Goal: Information Seeking & Learning: Learn about a topic

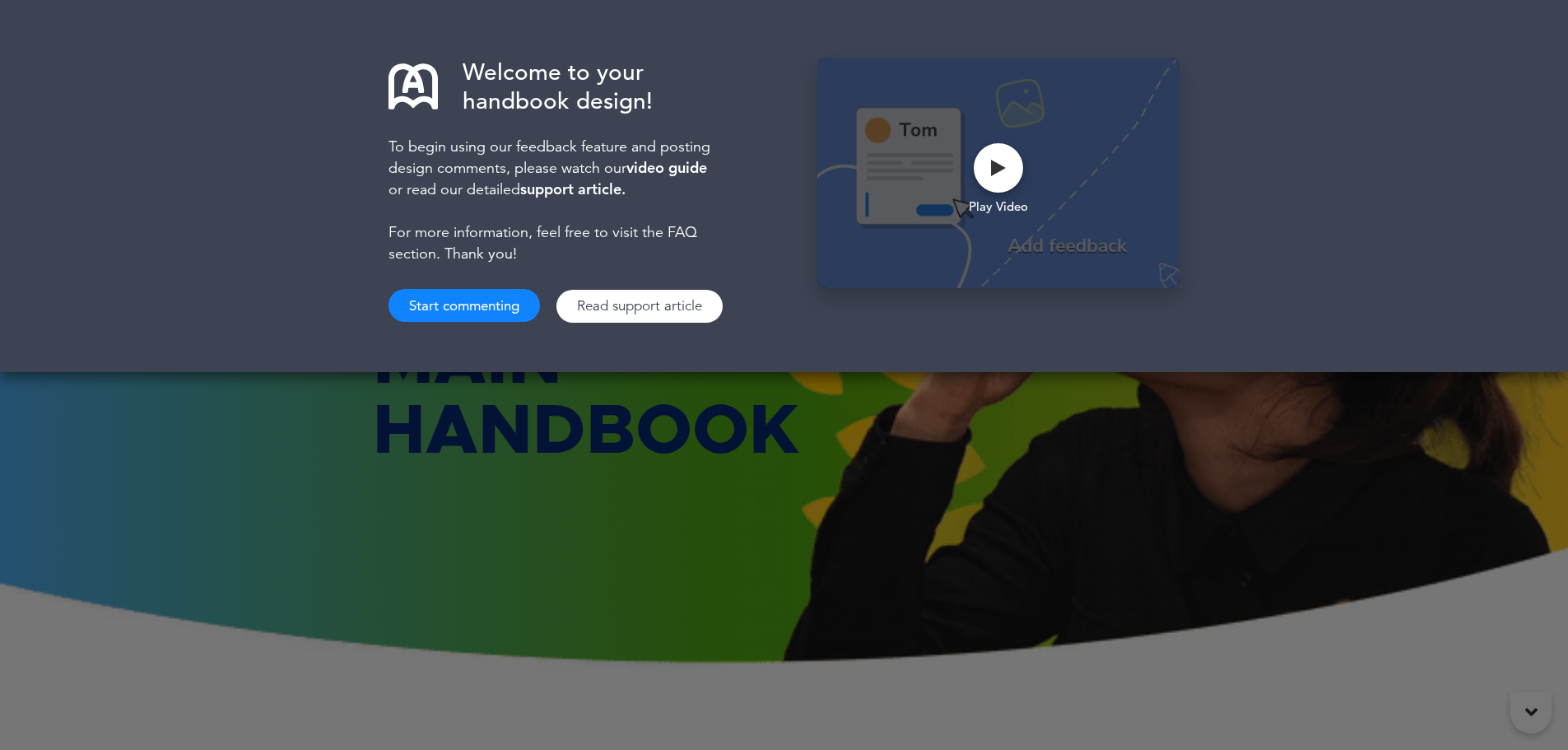
click at [470, 311] on button "Start commenting" at bounding box center [464, 305] width 152 height 33
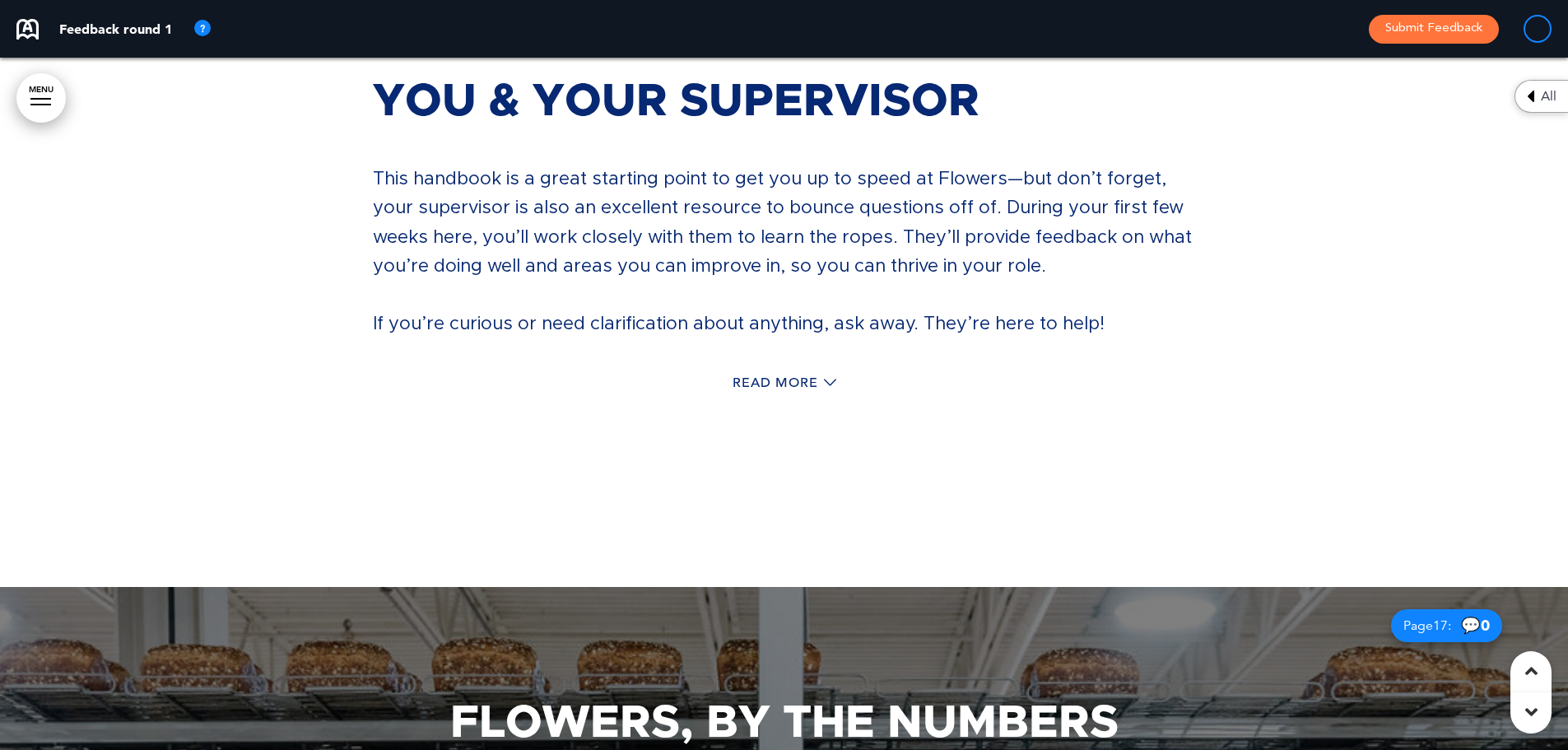
scroll to position [14733, 0]
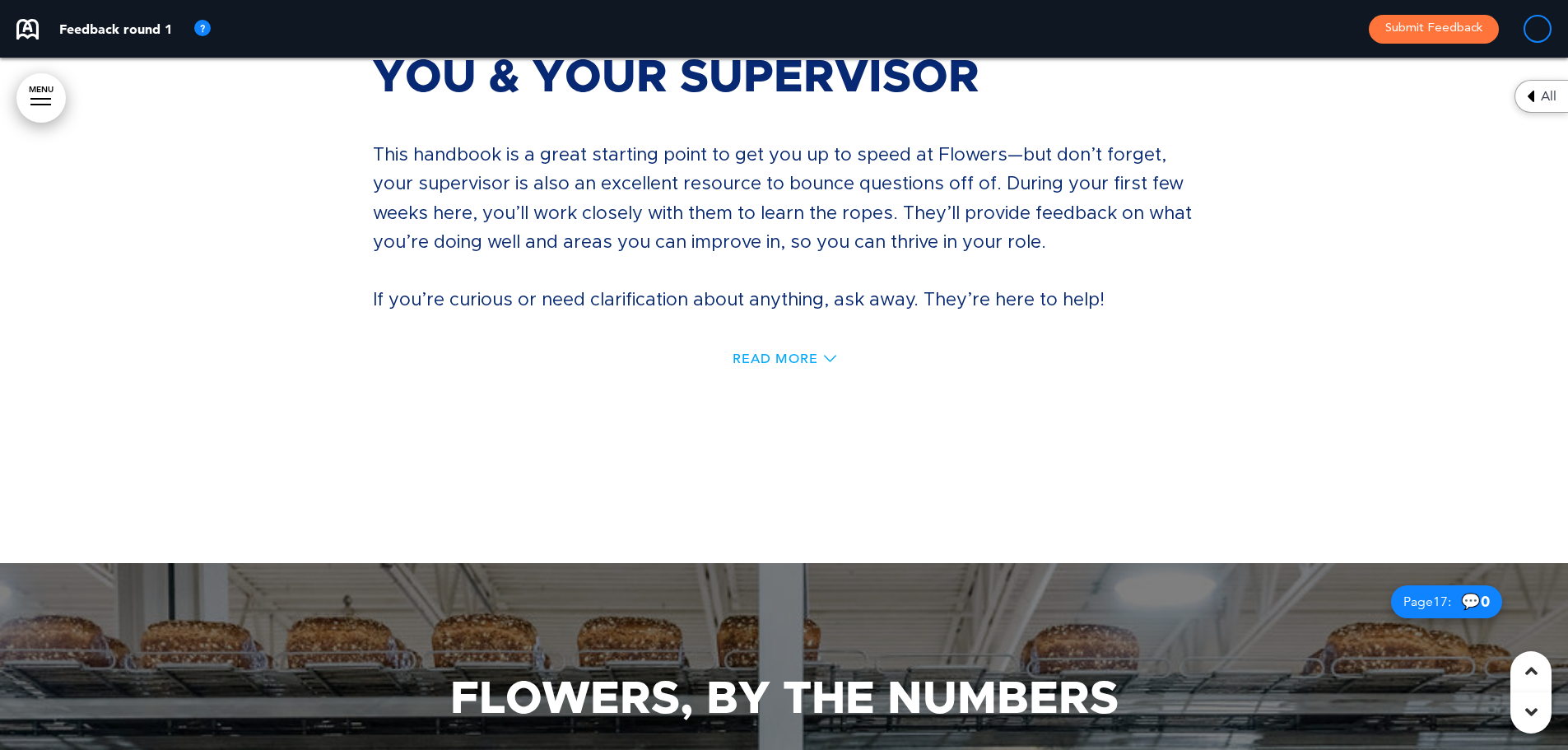
click at [805, 352] on span "Read More" at bounding box center [775, 359] width 85 height 14
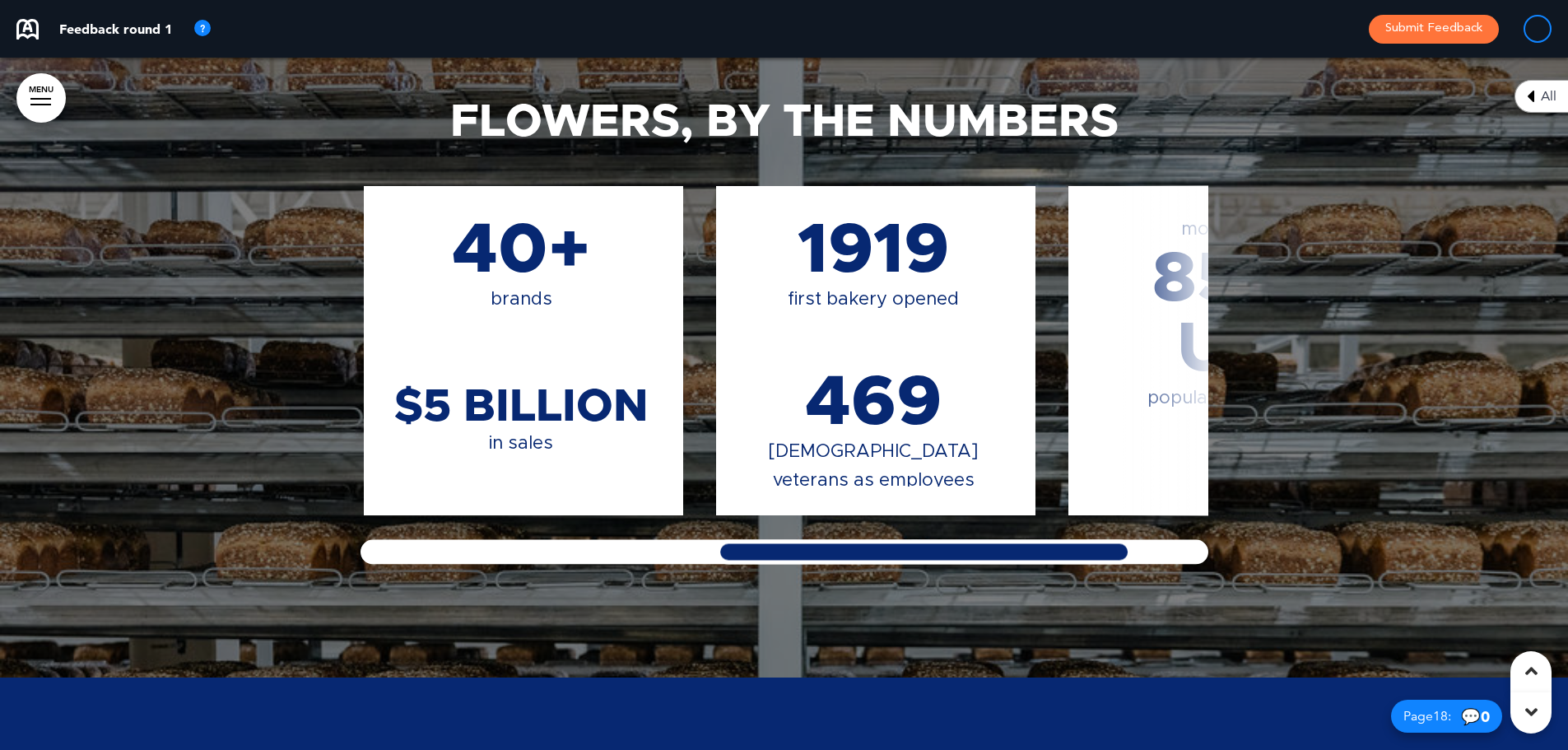
scroll to position [0, 881]
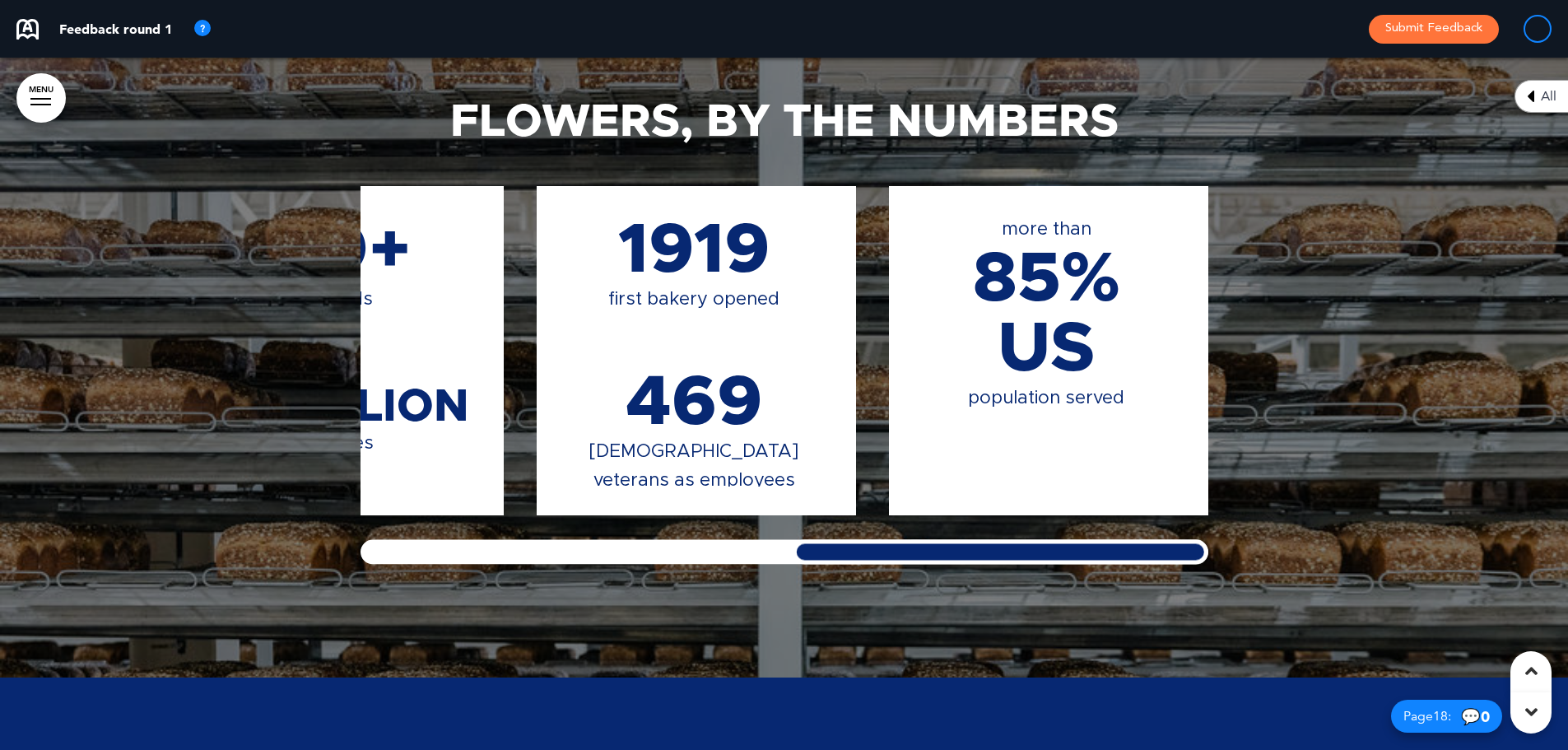
click at [1317, 649] on div "Flowers, By The Numbers 10,200 employees 44 bakeries 479 employees with >30 yea…" at bounding box center [784, 331] width 1568 height 692
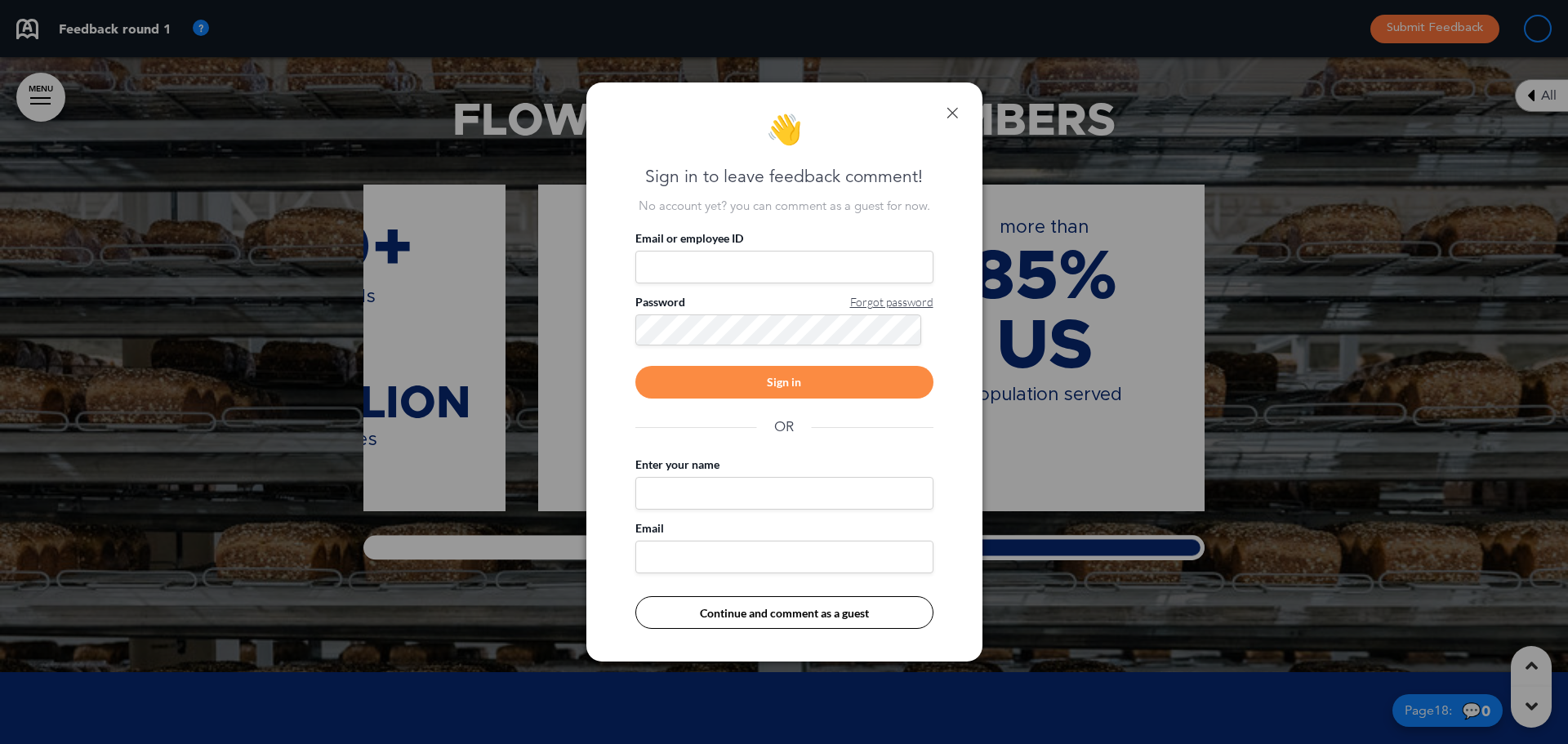
click at [956, 111] on link at bounding box center [953, 113] width 12 height 12
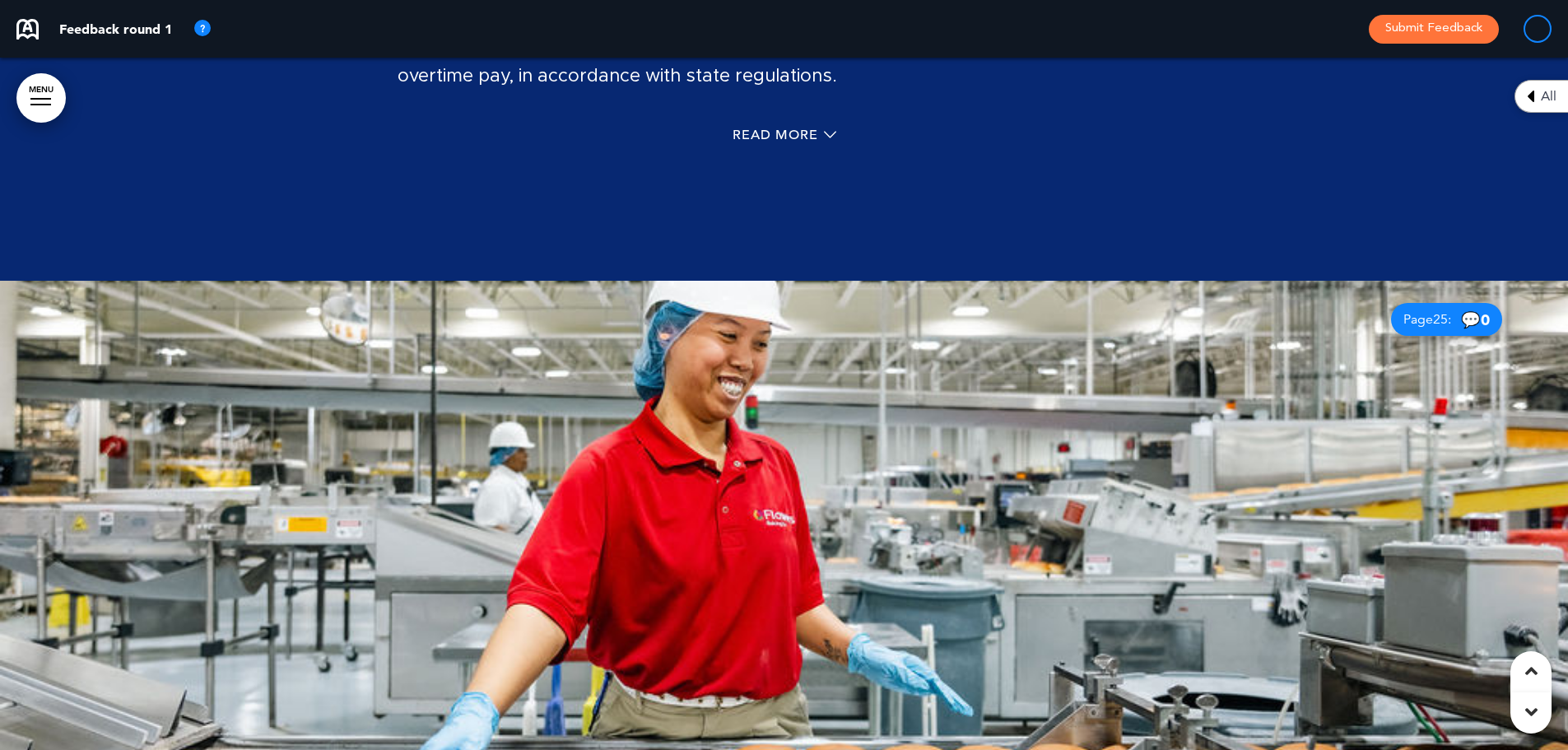
scroll to position [22716, 0]
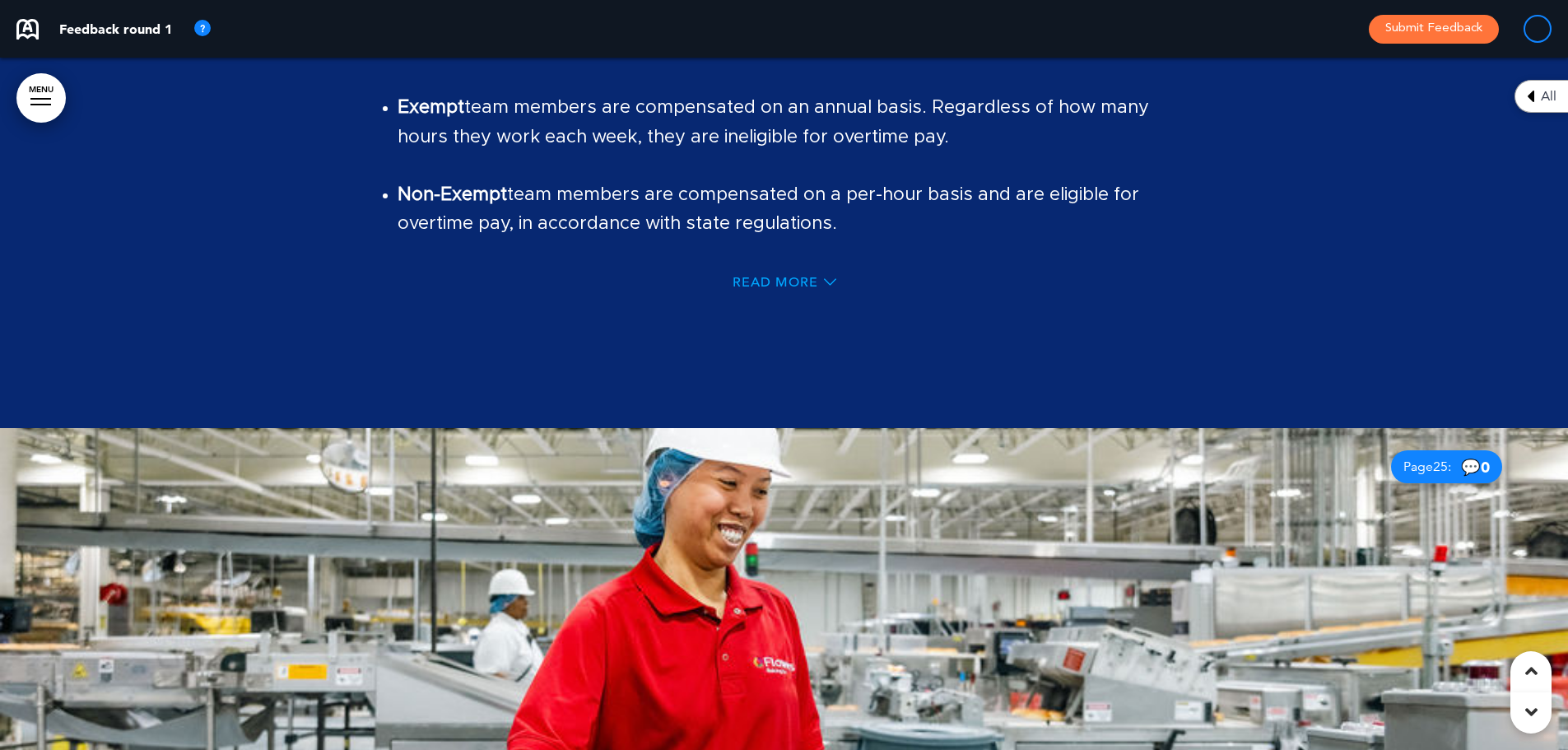
click at [796, 276] on span "Read More" at bounding box center [775, 282] width 85 height 14
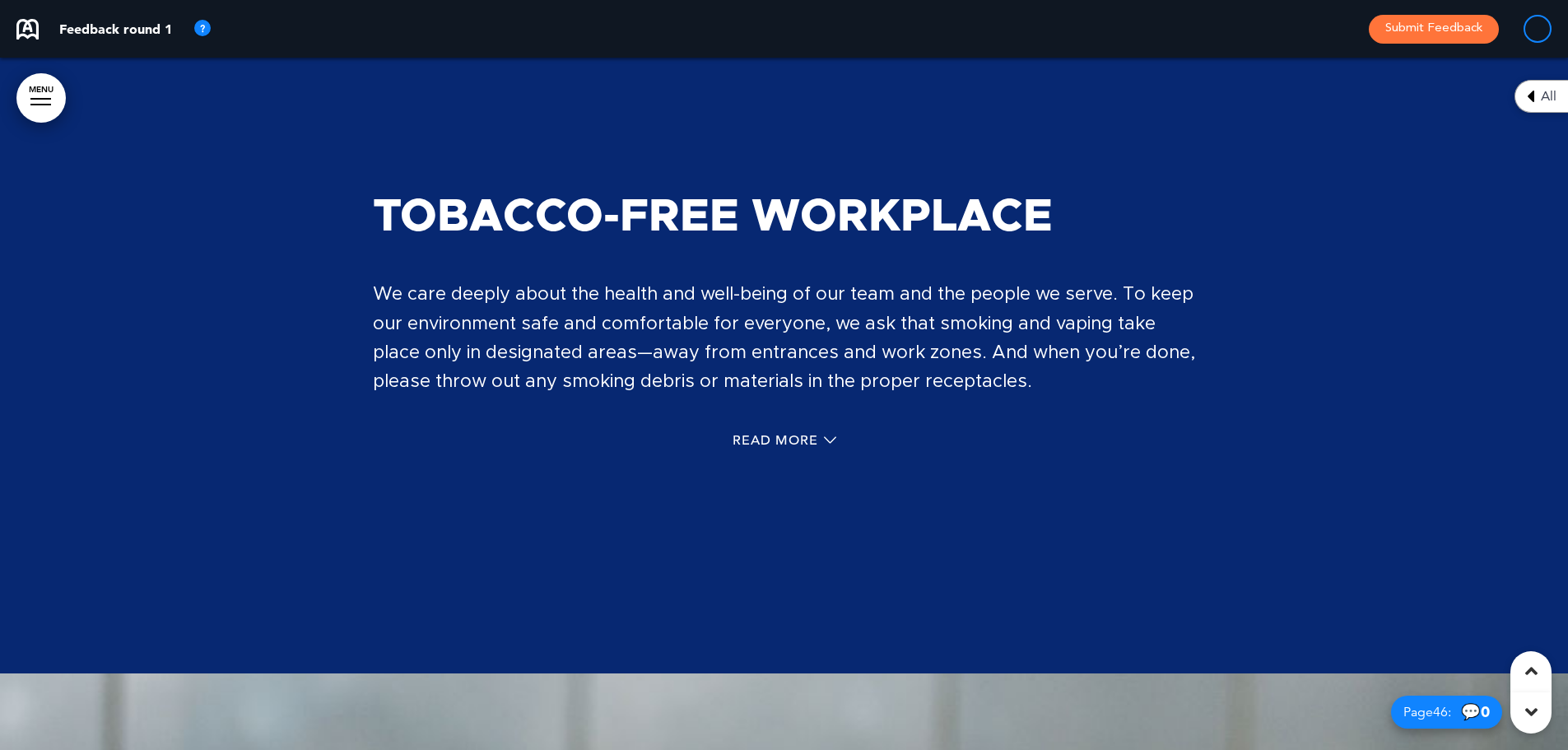
scroll to position [38289, 0]
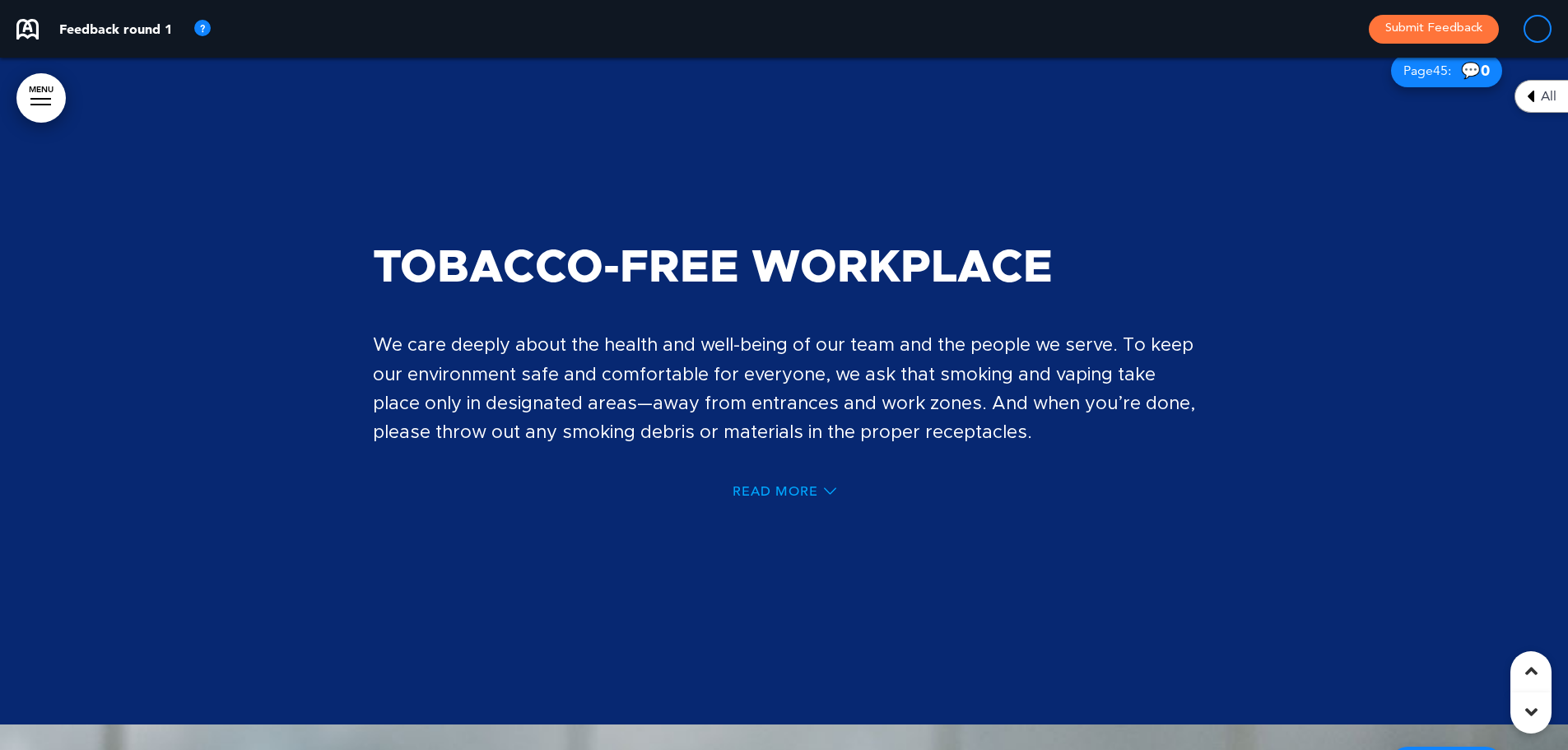
click at [768, 485] on span "Read More" at bounding box center [775, 491] width 85 height 14
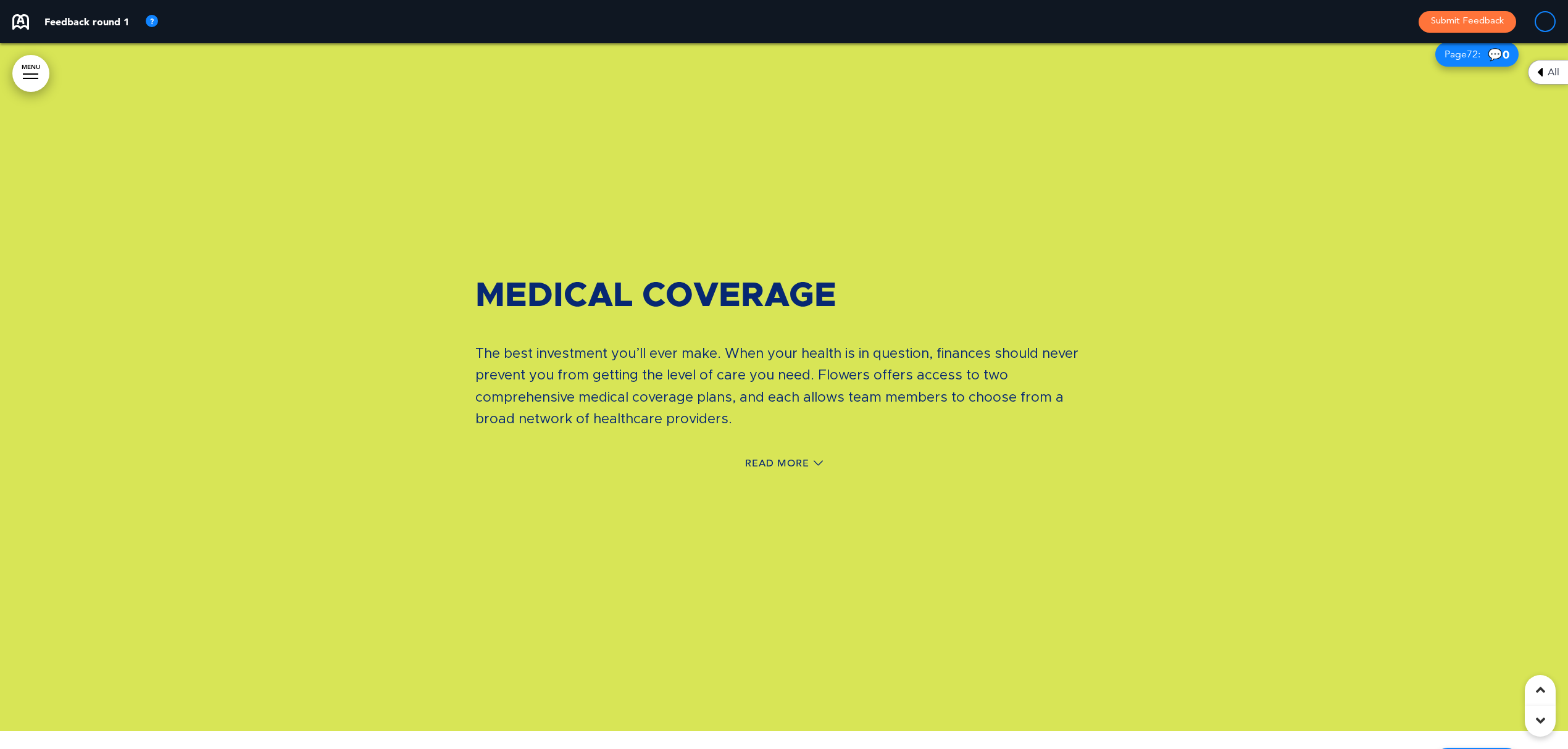
scroll to position [53582, 0]
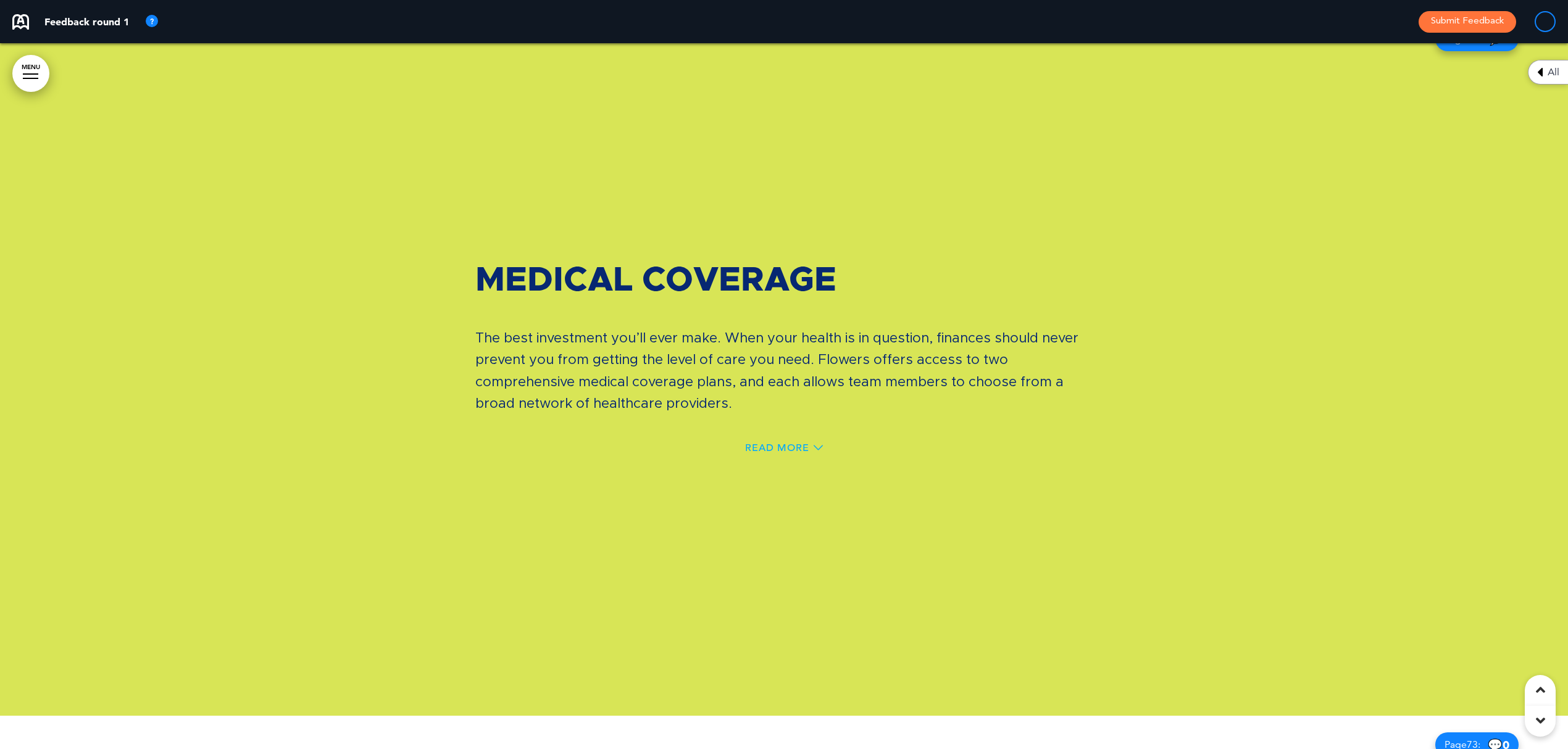
click at [799, 443] on span "Read More" at bounding box center [777, 448] width 64 height 10
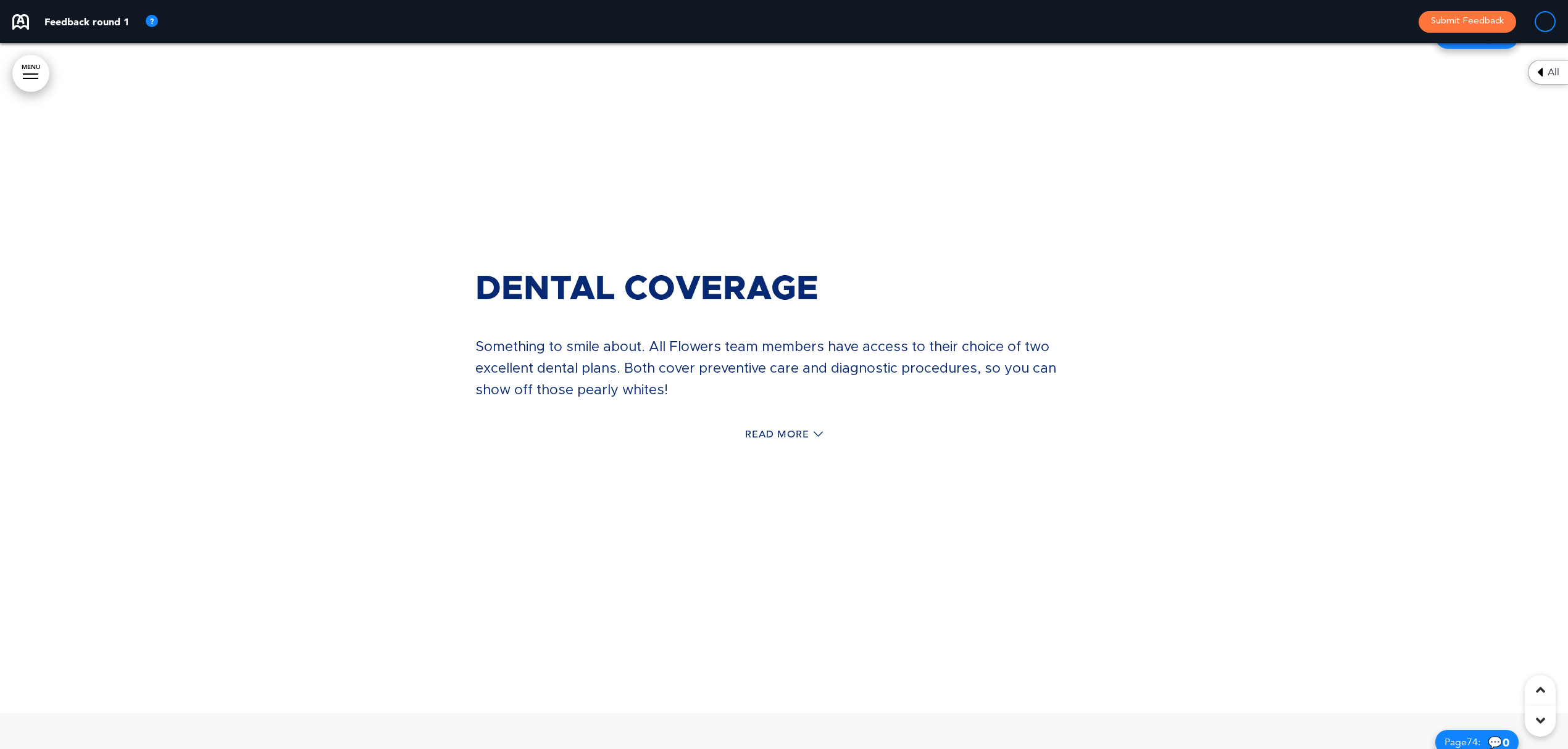
scroll to position [54411, 0]
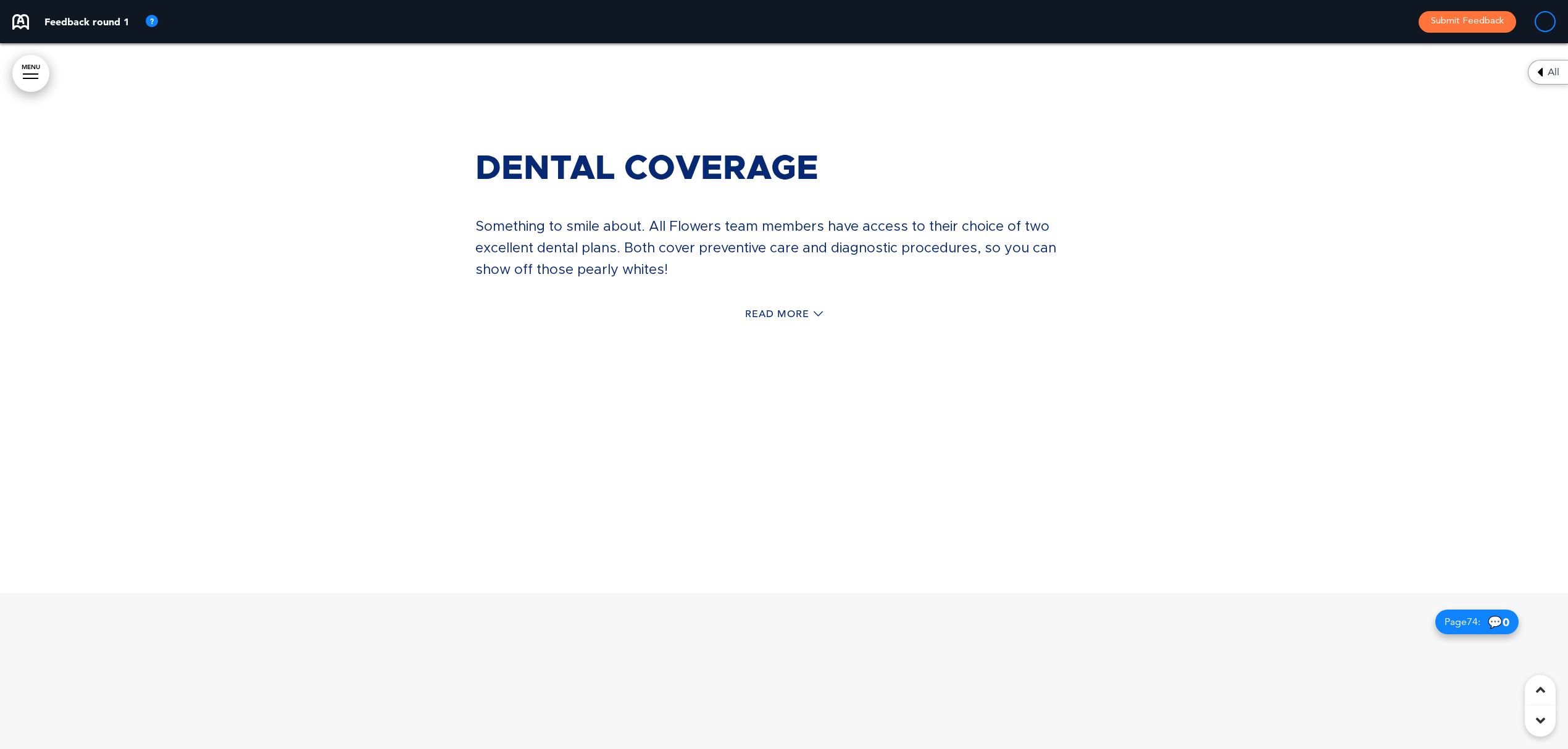
click at [781, 272] on div "Dental Coverage Something to smile about. All Flowers team members have access …" at bounding box center [784, 240] width 617 height 270
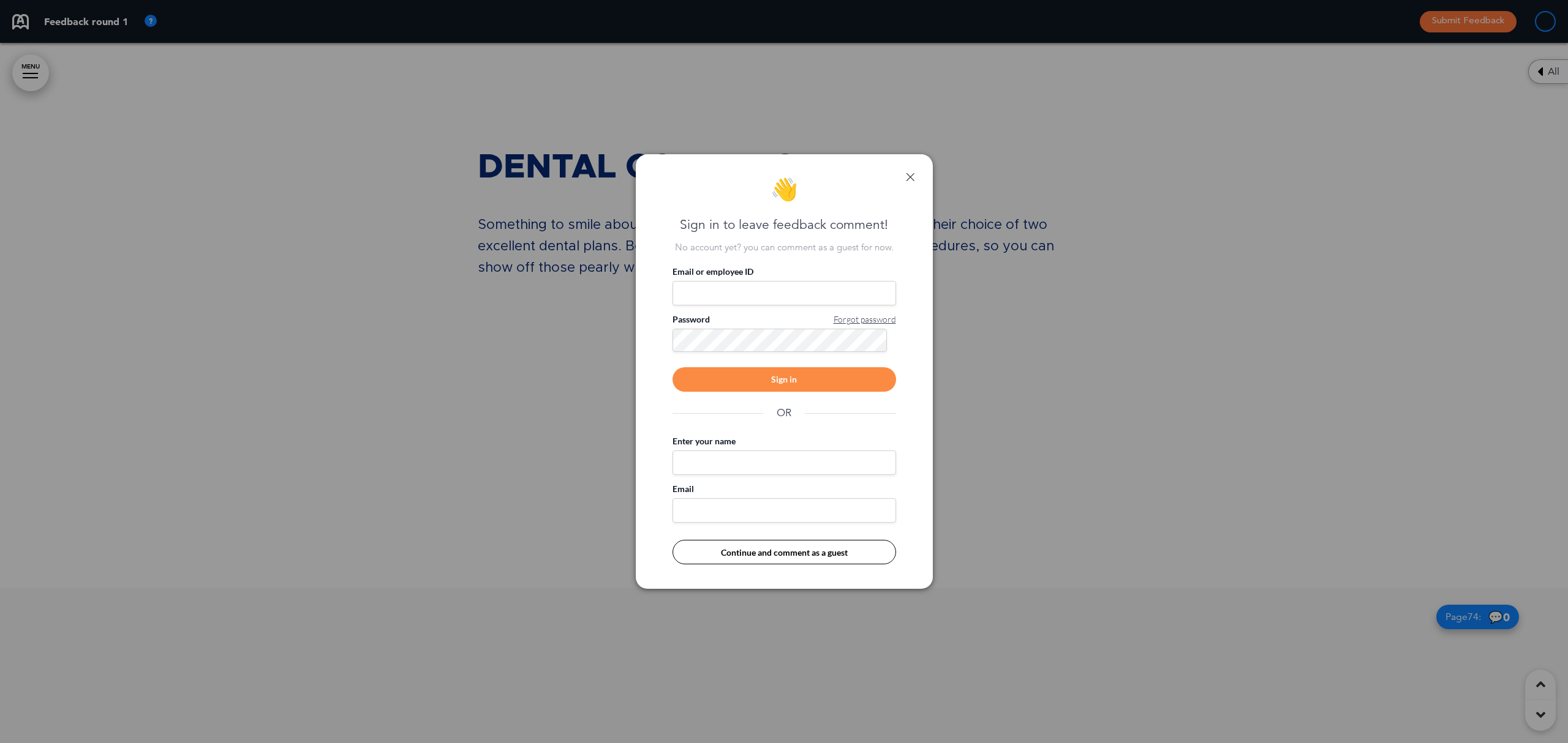
click at [917, 176] on div "👋 Sign in to leave feedback comment! No account yet? you can comment as a guest…" at bounding box center [784, 372] width 297 height 435
click at [904, 176] on div "👋 Sign in to leave feedback comment! No account yet? you can comment as a guest…" at bounding box center [784, 372] width 297 height 435
click at [911, 177] on link at bounding box center [910, 177] width 9 height 9
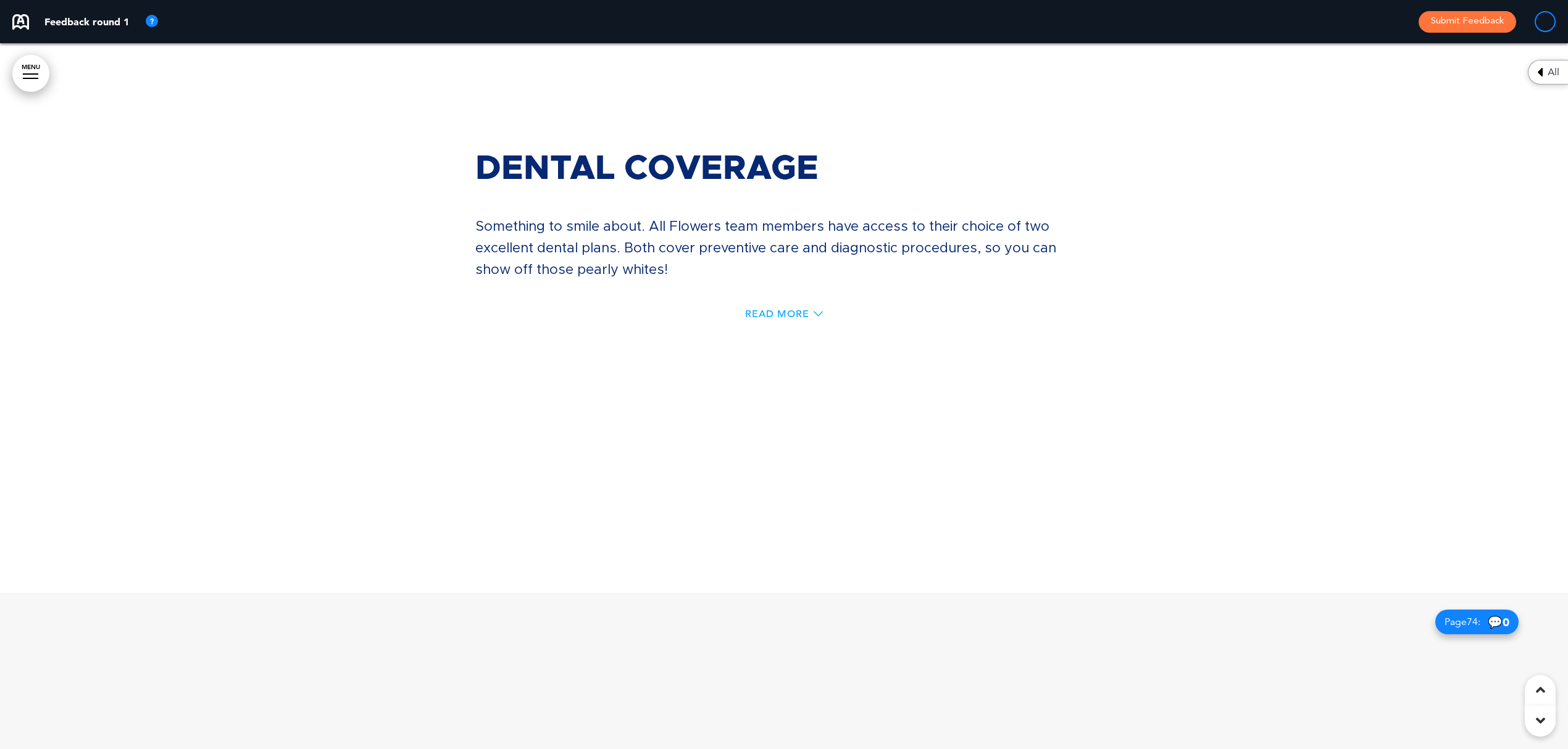
click at [808, 309] on span "Read More" at bounding box center [777, 314] width 64 height 10
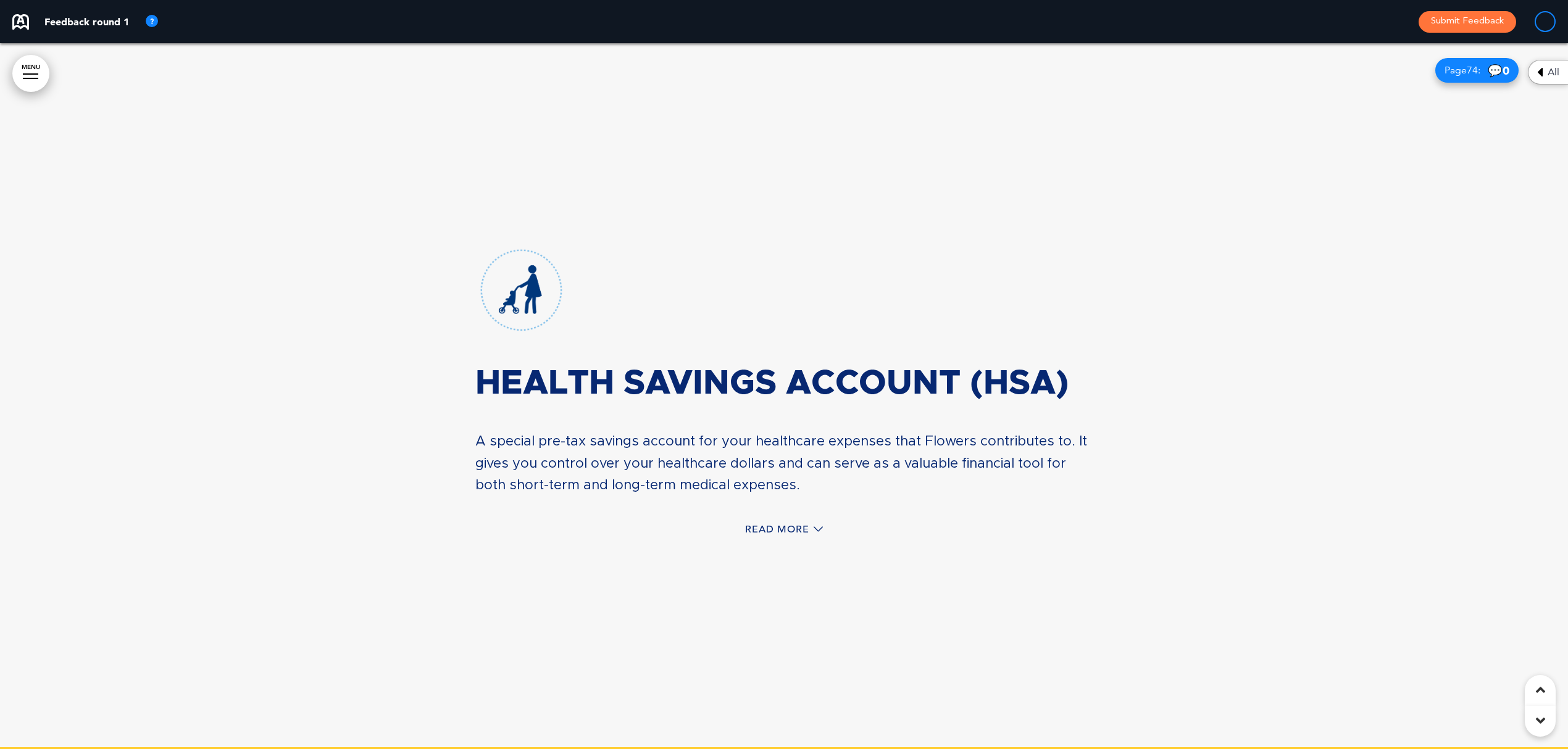
scroll to position [55015, 0]
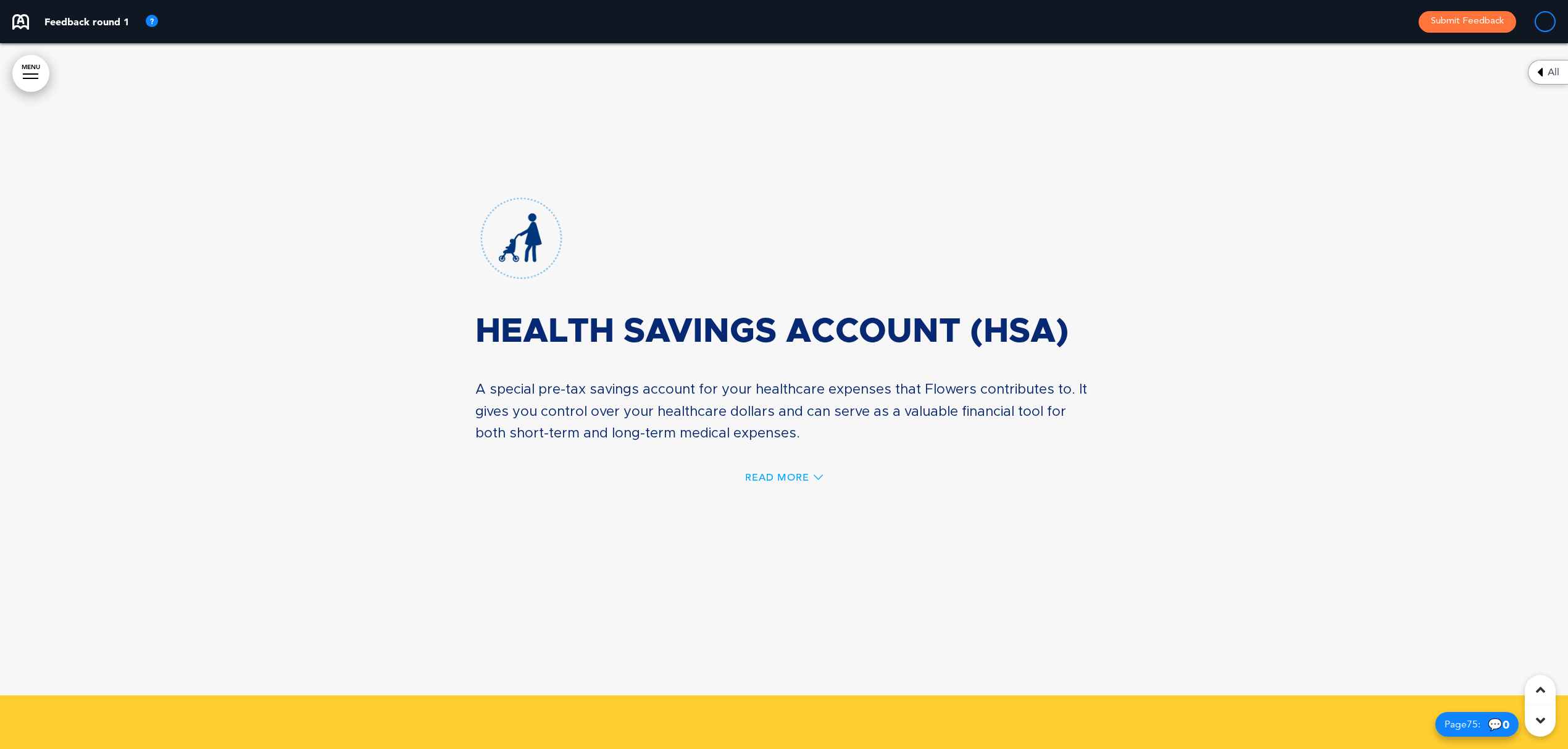
click at [782, 473] on span "Read More" at bounding box center [777, 477] width 64 height 10
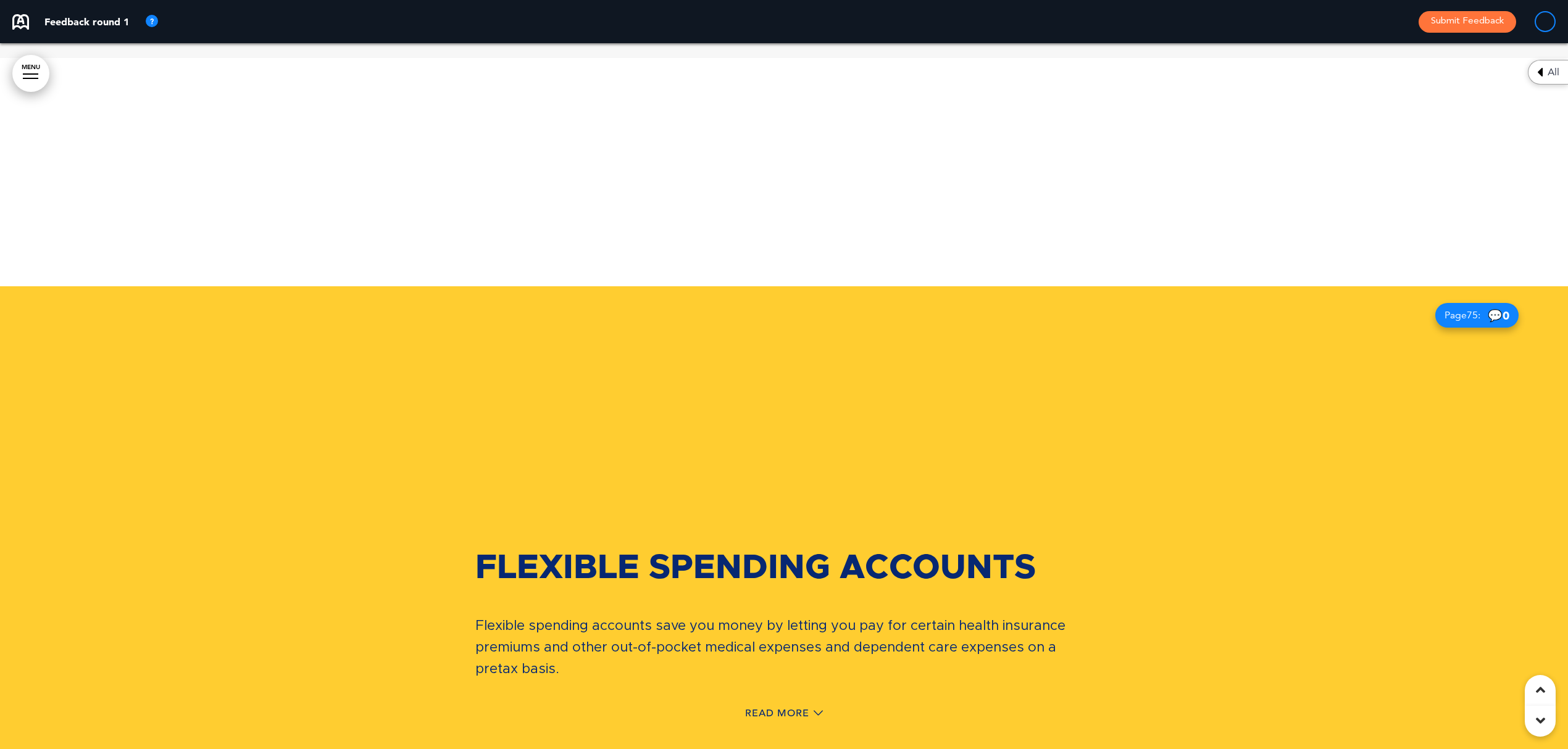
scroll to position [55548, 0]
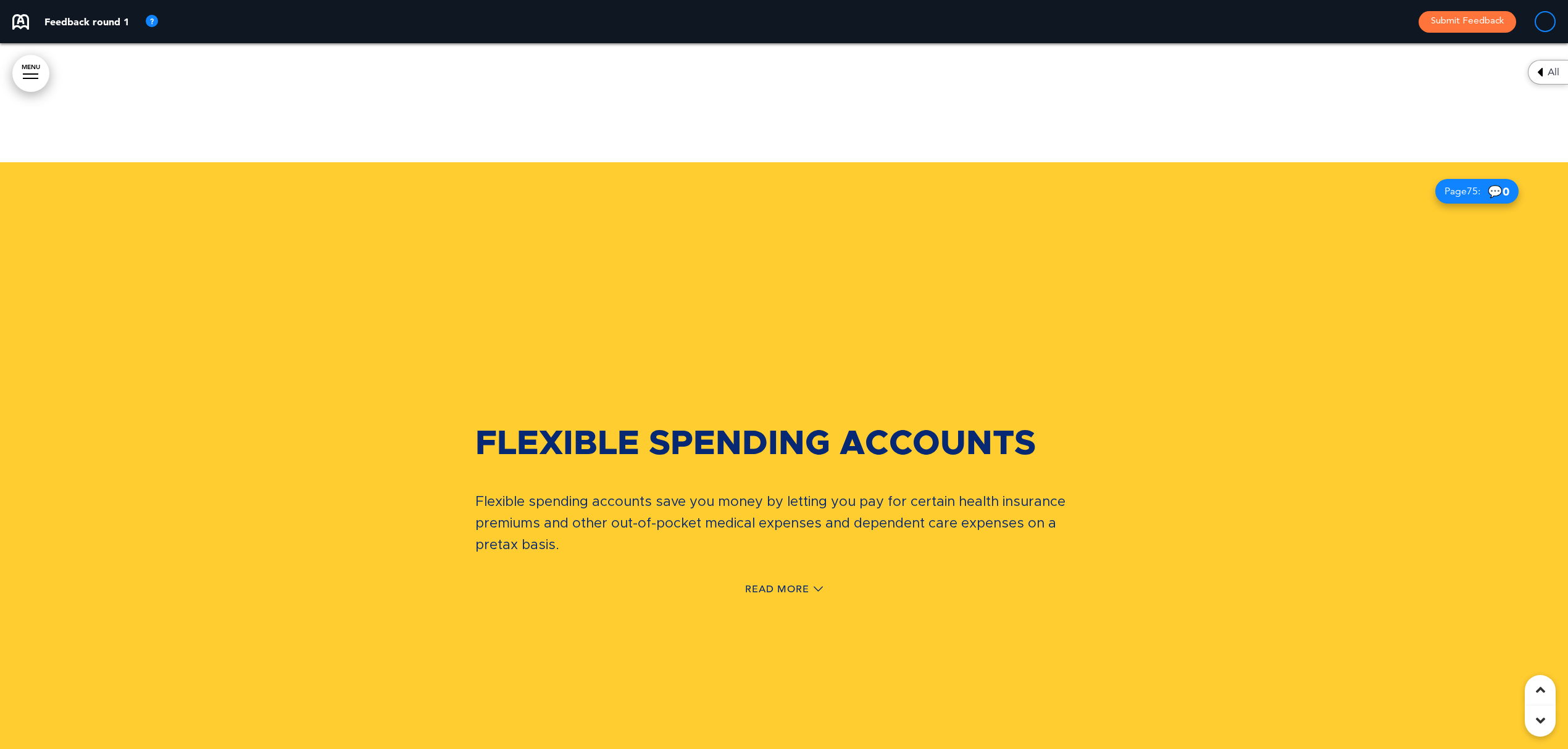
click at [777, 562] on div "Read More" at bounding box center [784, 590] width 617 height 25
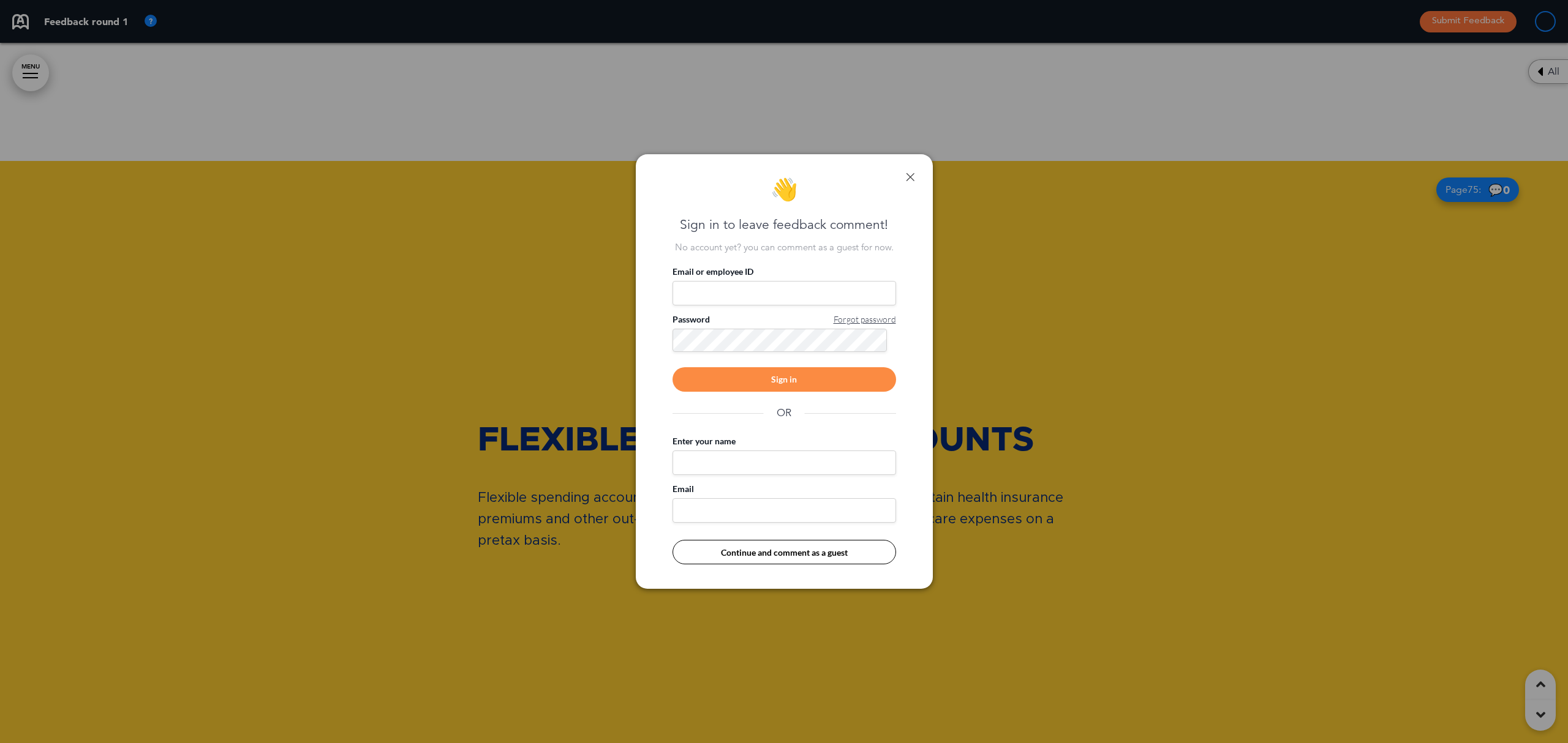
click at [907, 175] on link at bounding box center [910, 177] width 9 height 9
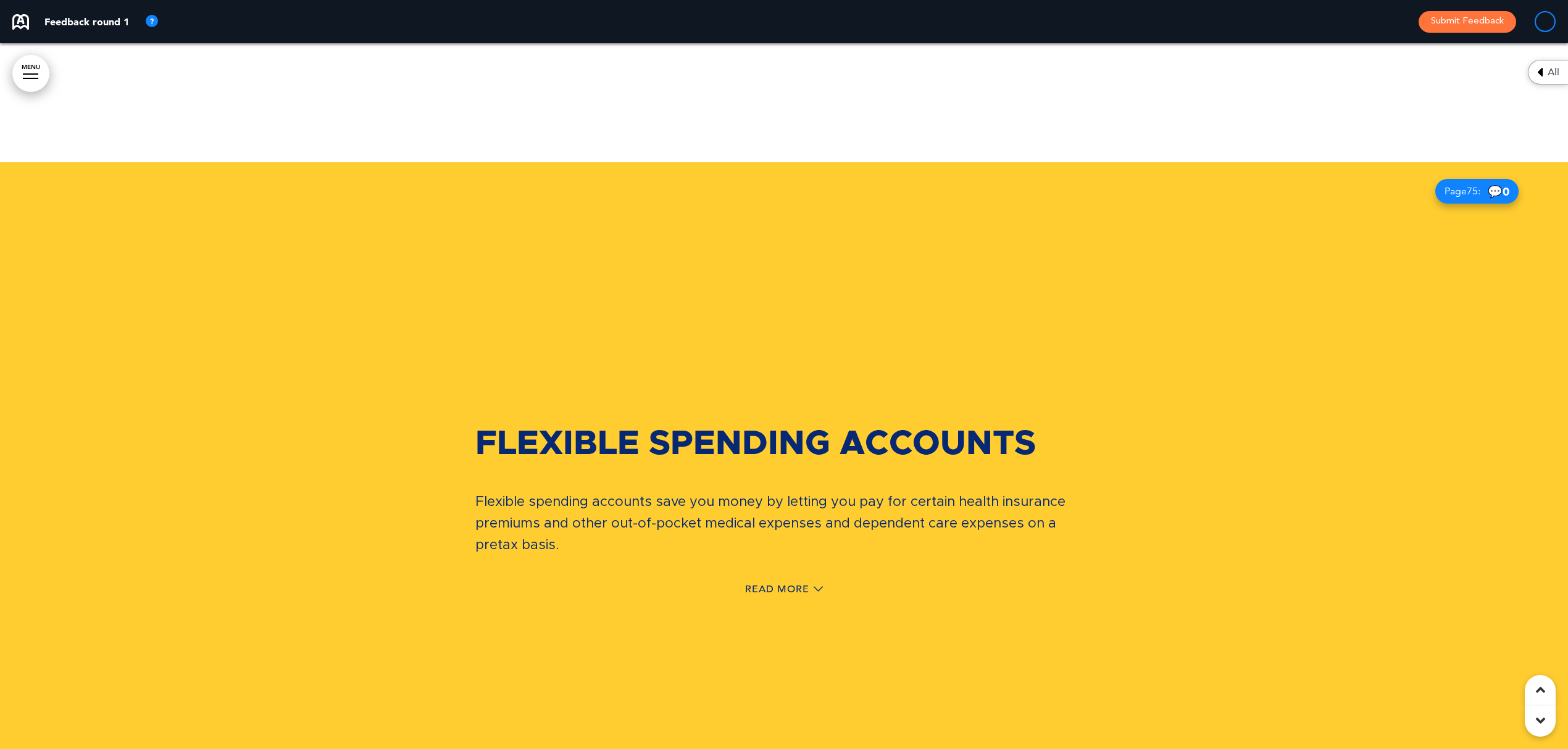
click at [783, 562] on div "Read More" at bounding box center [784, 590] width 617 height 25
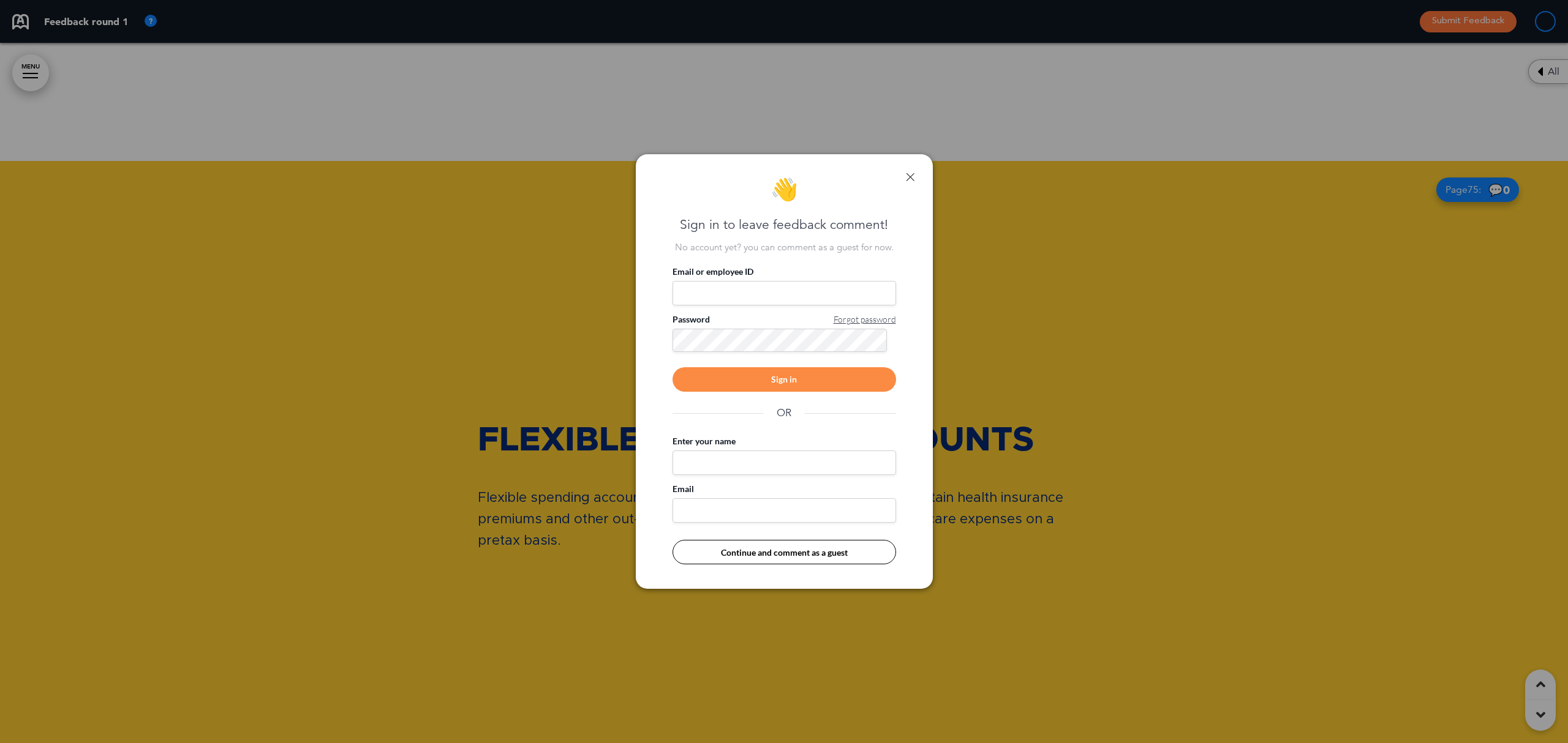
click at [911, 175] on link at bounding box center [910, 177] width 9 height 9
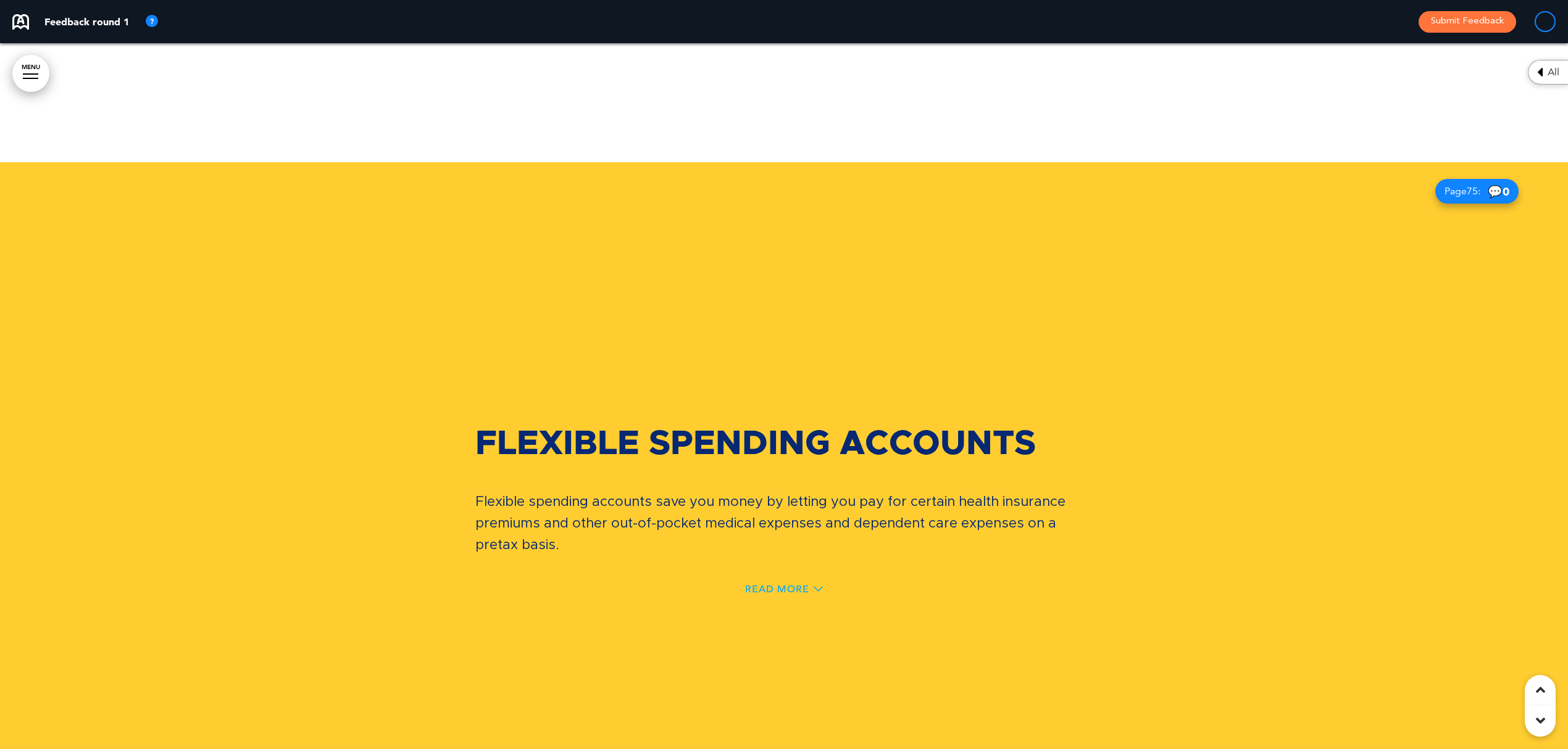
click at [798, 562] on span "Read More" at bounding box center [777, 589] width 64 height 10
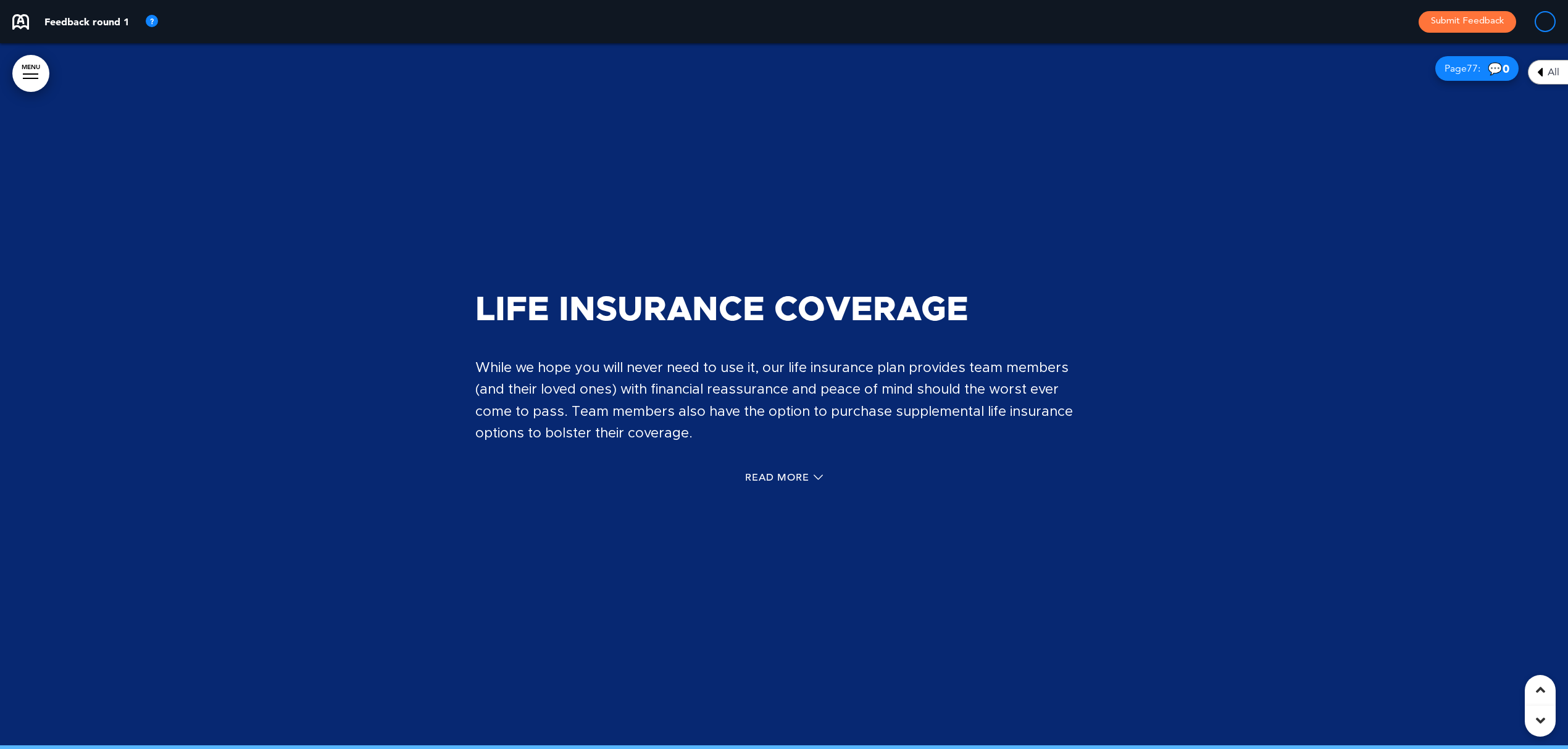
scroll to position [57112, 0]
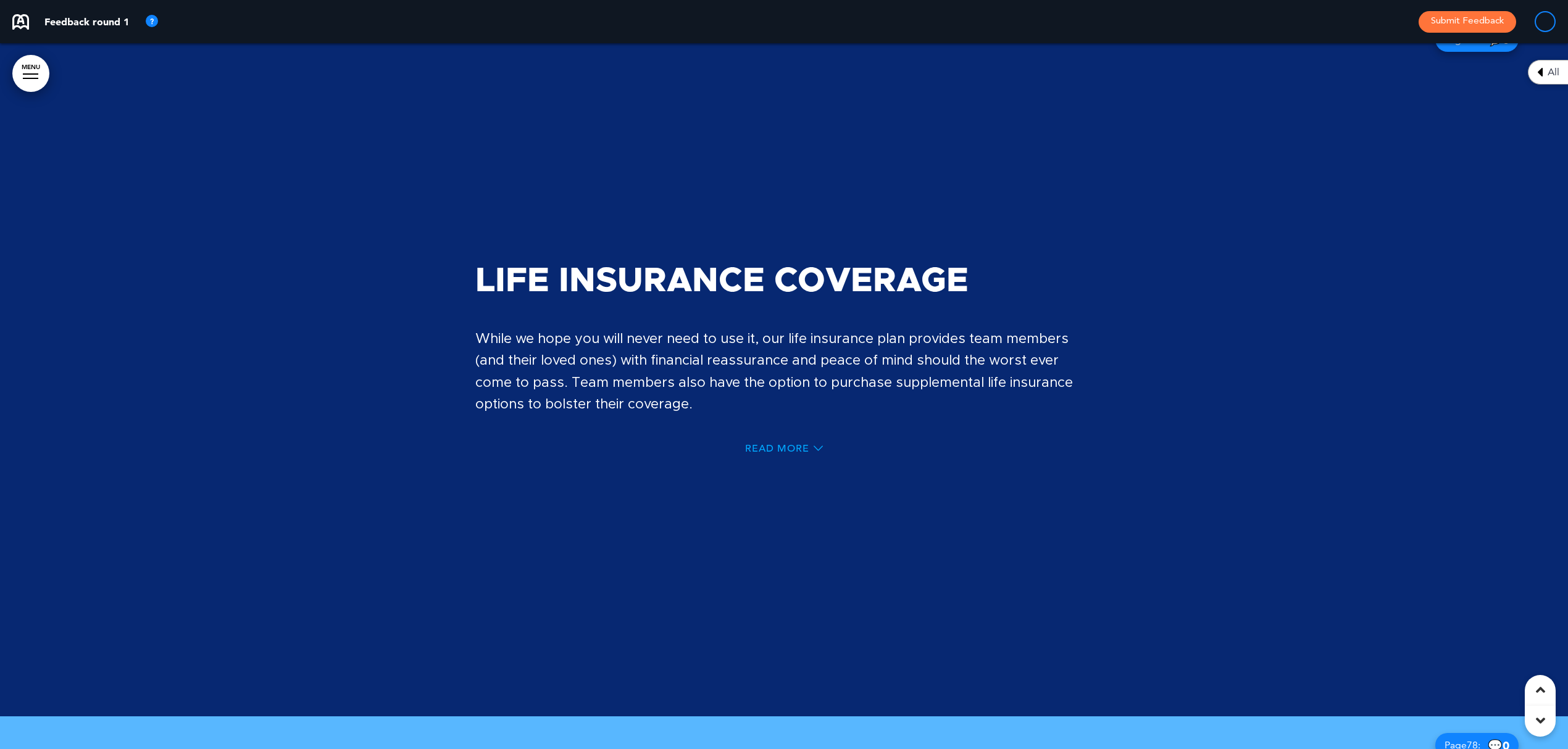
click at [791, 444] on span "Read More" at bounding box center [777, 449] width 64 height 10
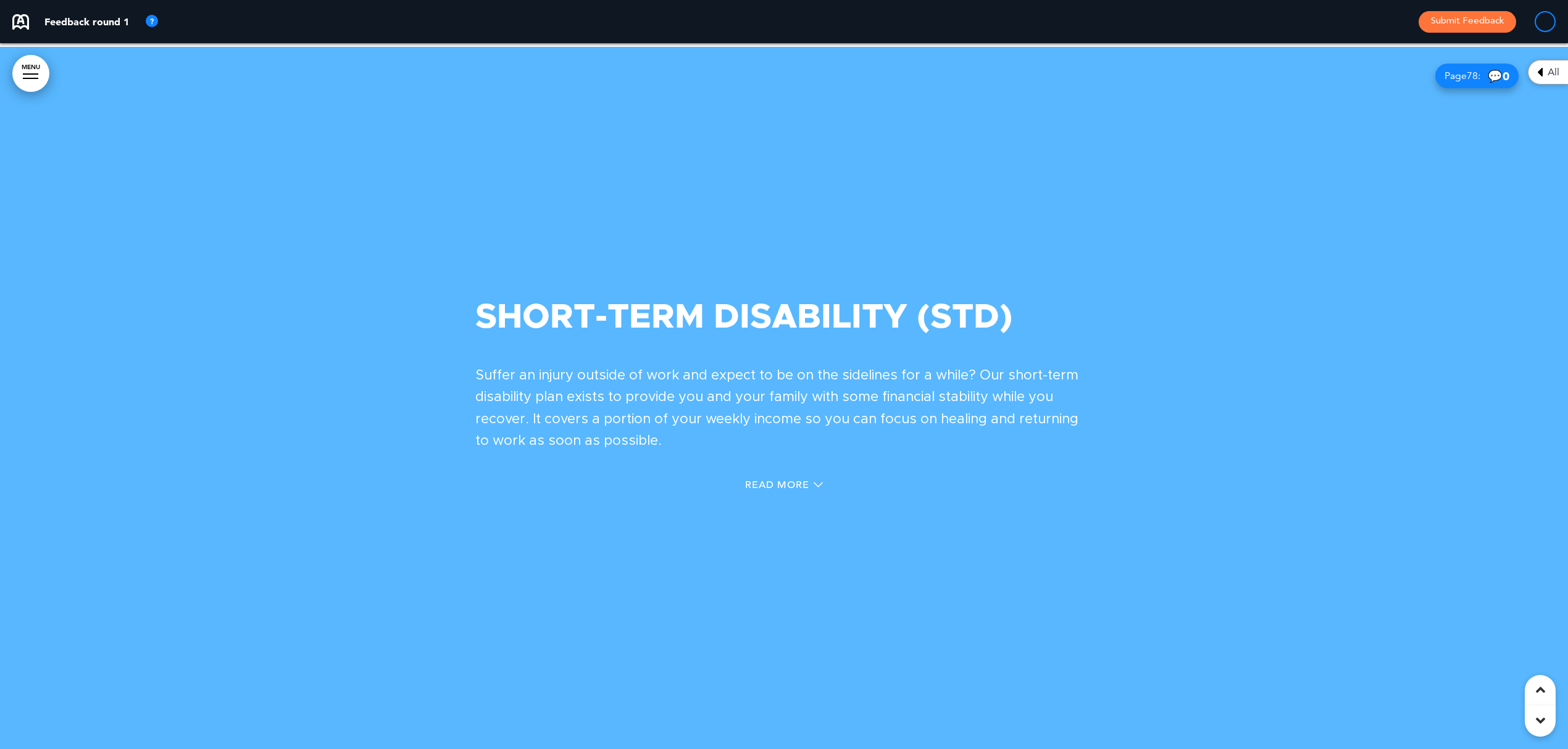
scroll to position [57787, 0]
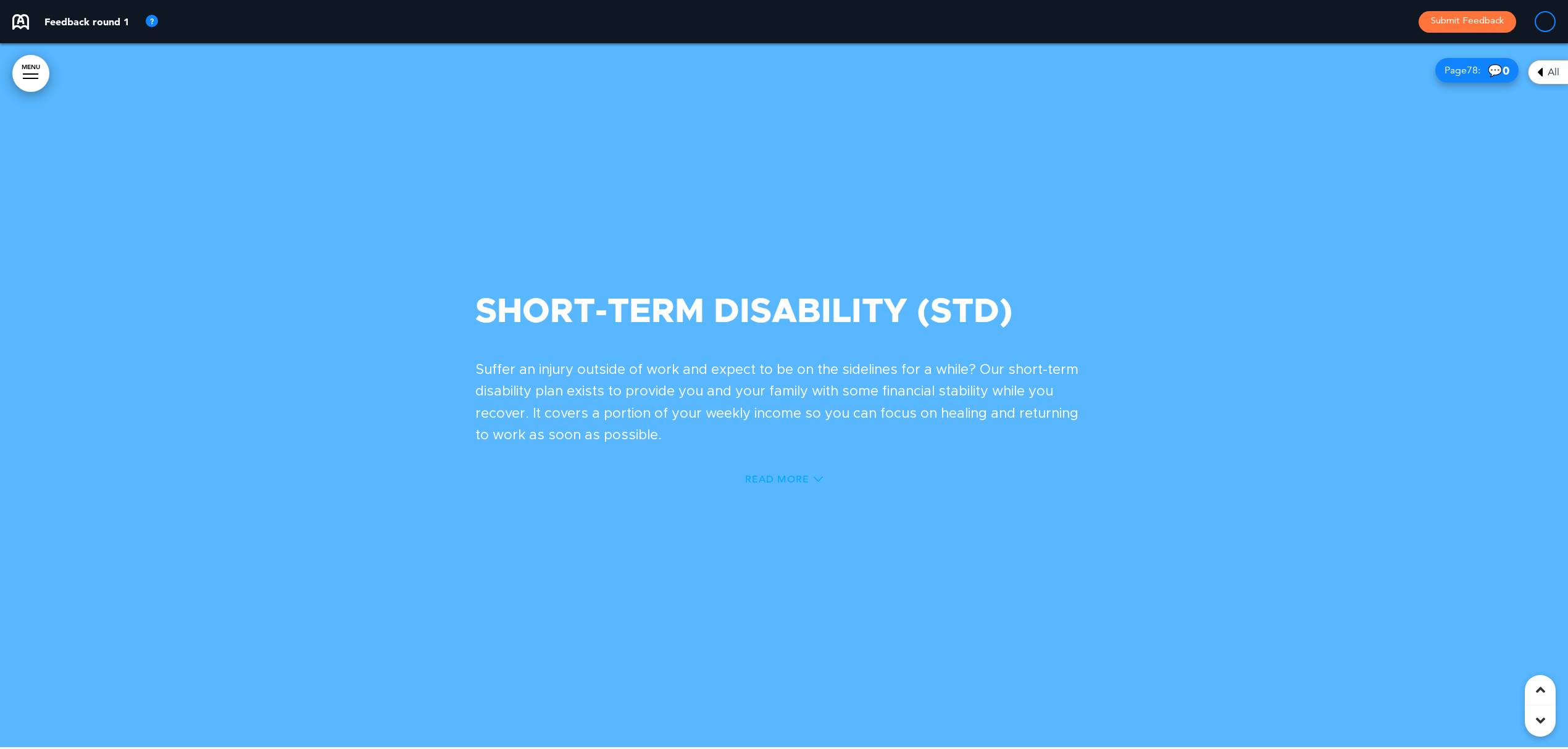
click at [794, 475] on span "Read More" at bounding box center [777, 479] width 64 height 10
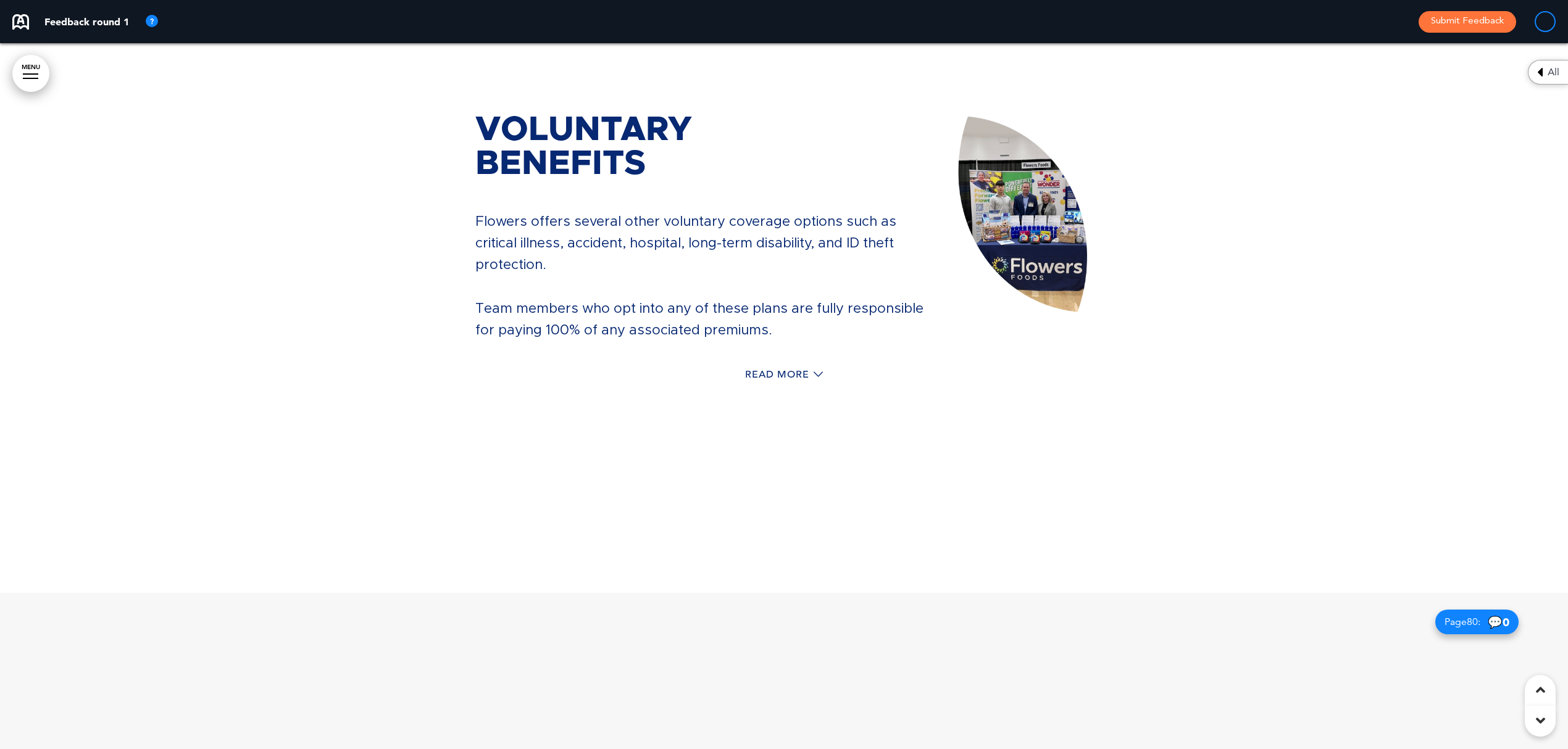
scroll to position [58692, 0]
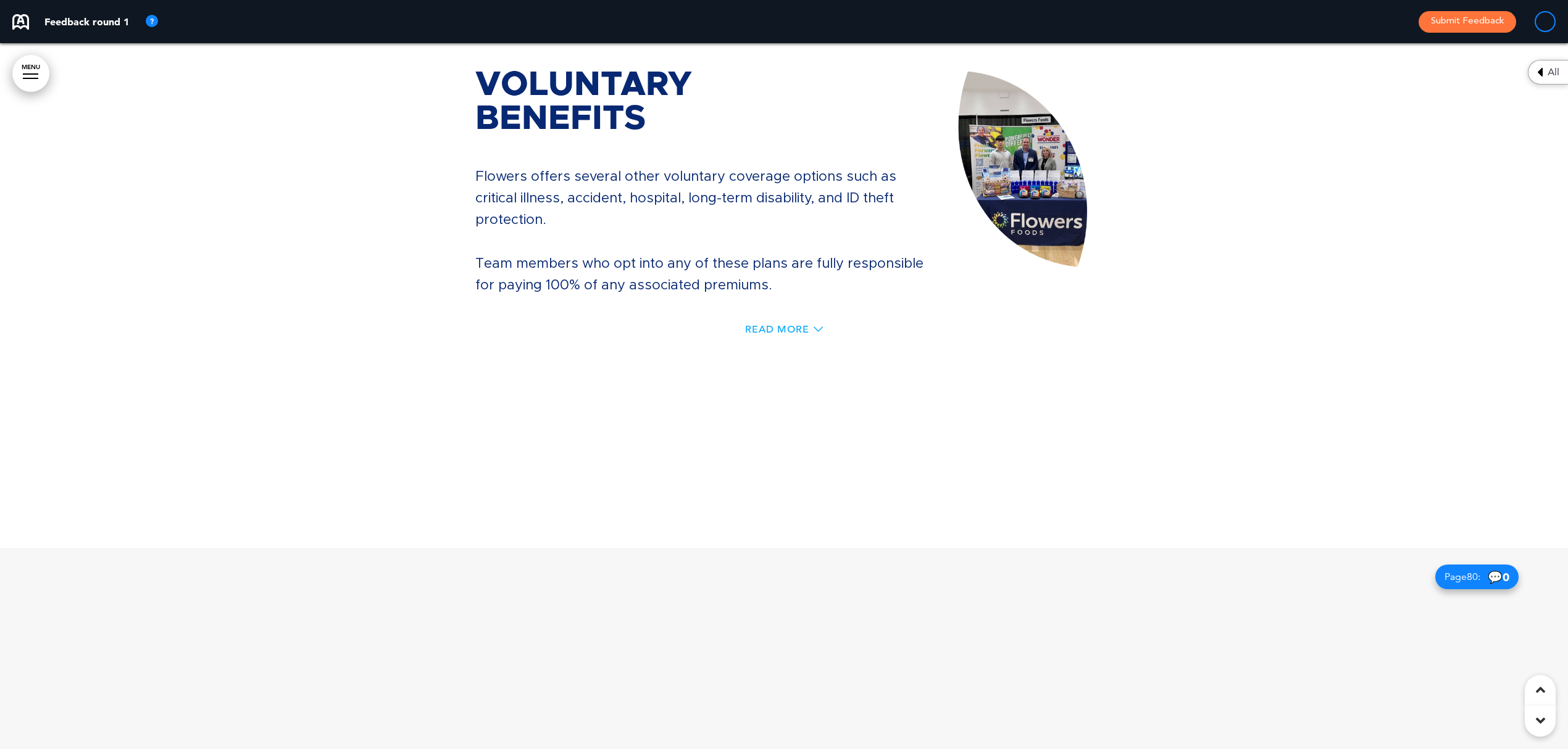
click at [782, 325] on span "Read More" at bounding box center [777, 330] width 64 height 10
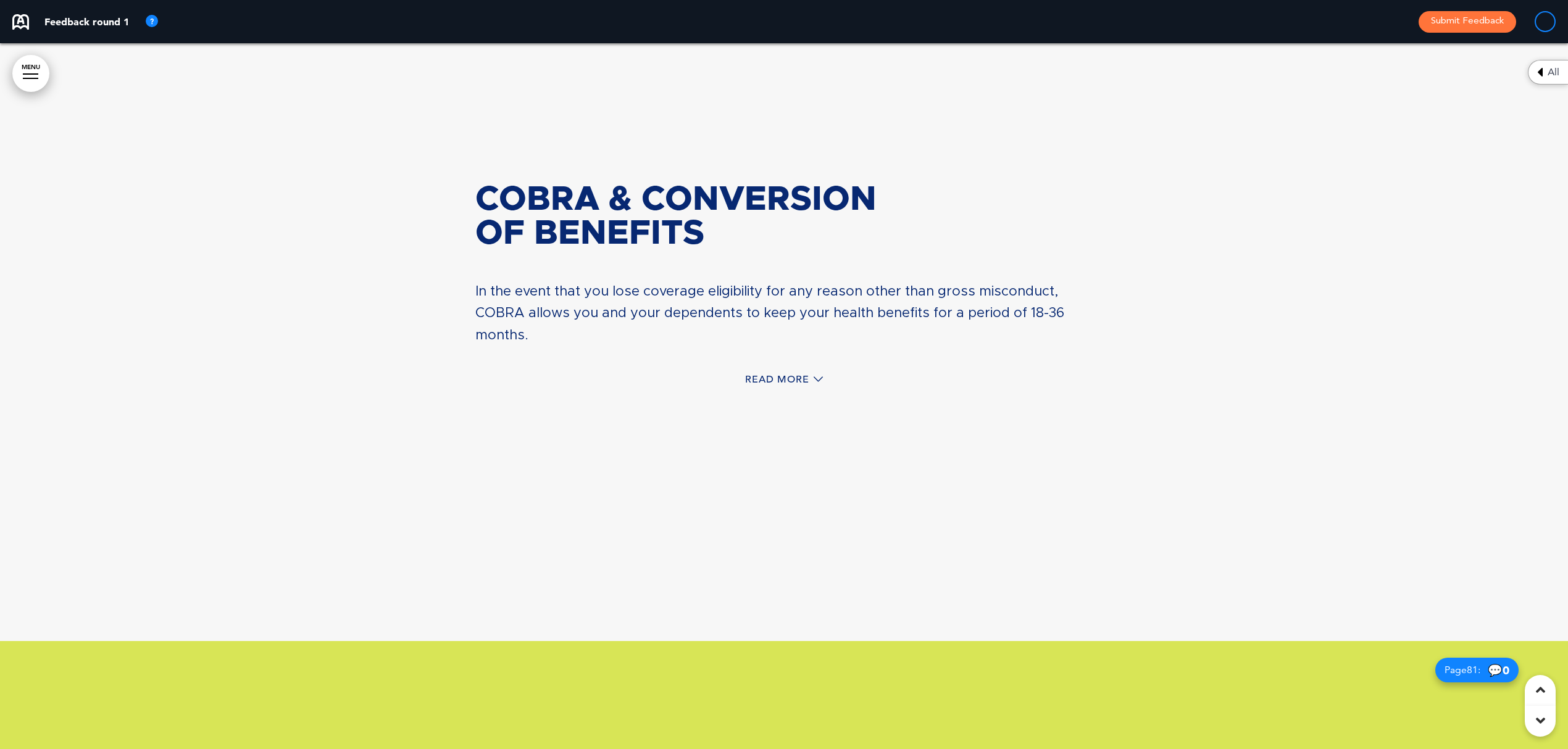
scroll to position [59285, 0]
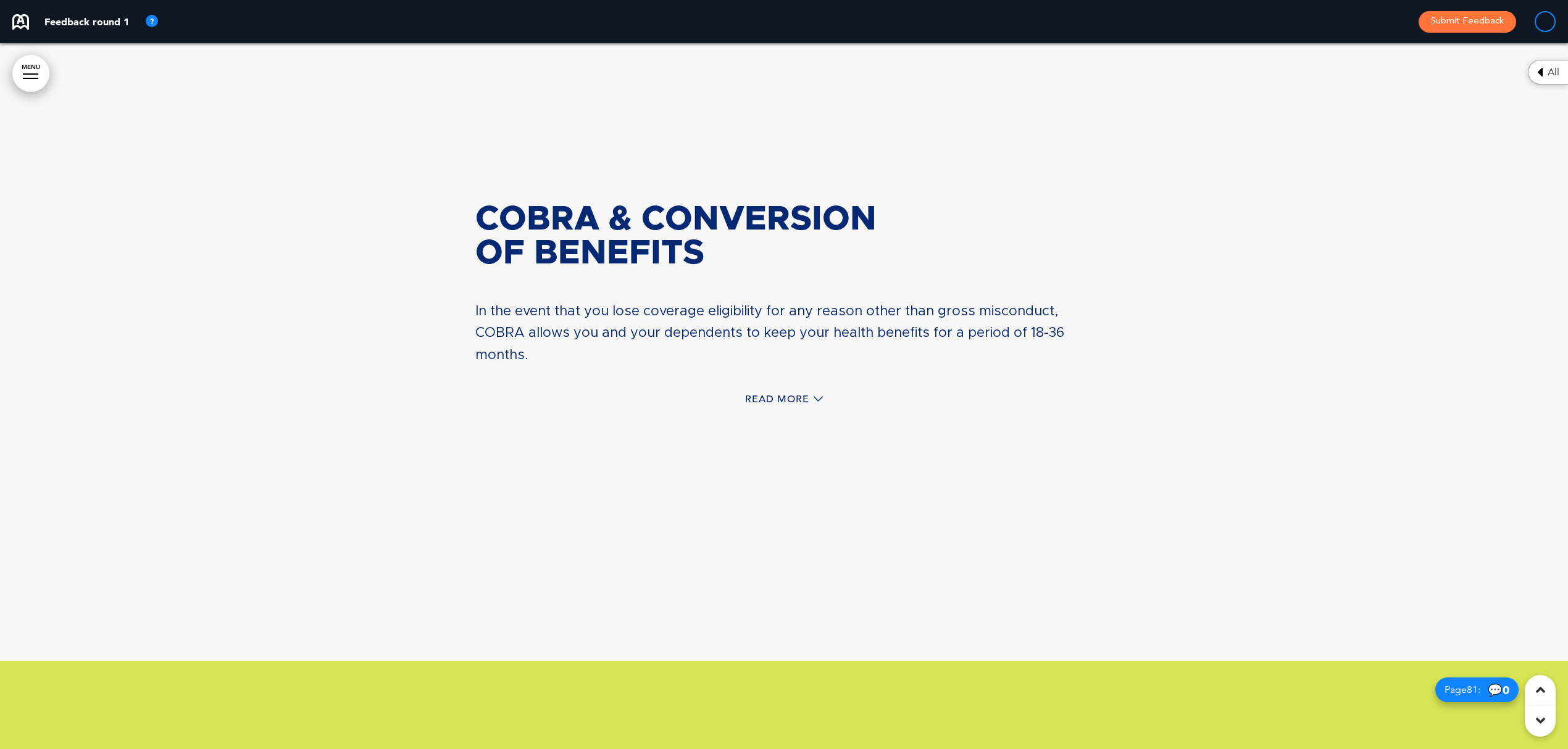
click at [778, 388] on div "Read More" at bounding box center [784, 400] width 617 height 25
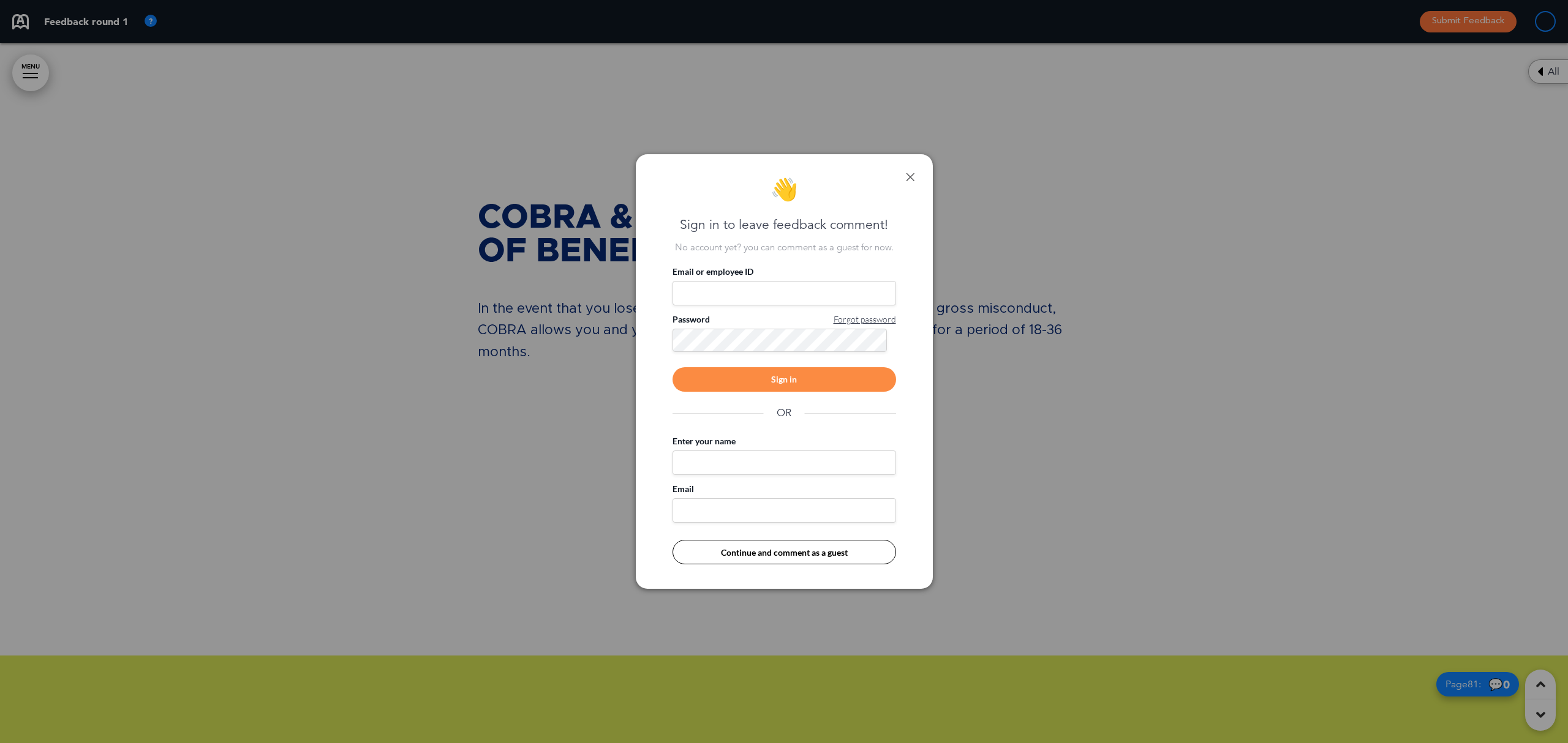
click at [912, 174] on link at bounding box center [910, 177] width 9 height 9
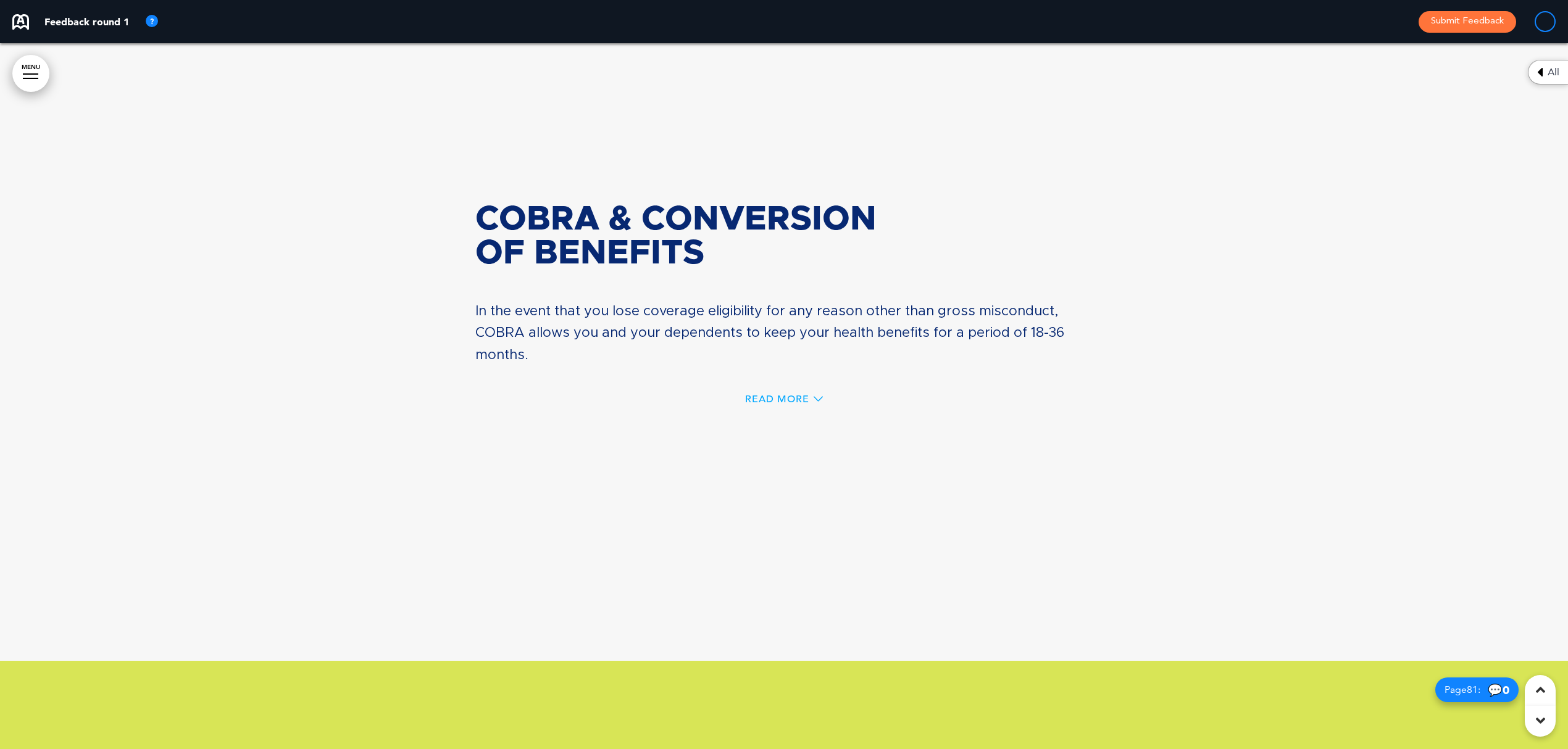
click at [805, 394] on span "Read More" at bounding box center [777, 399] width 64 height 10
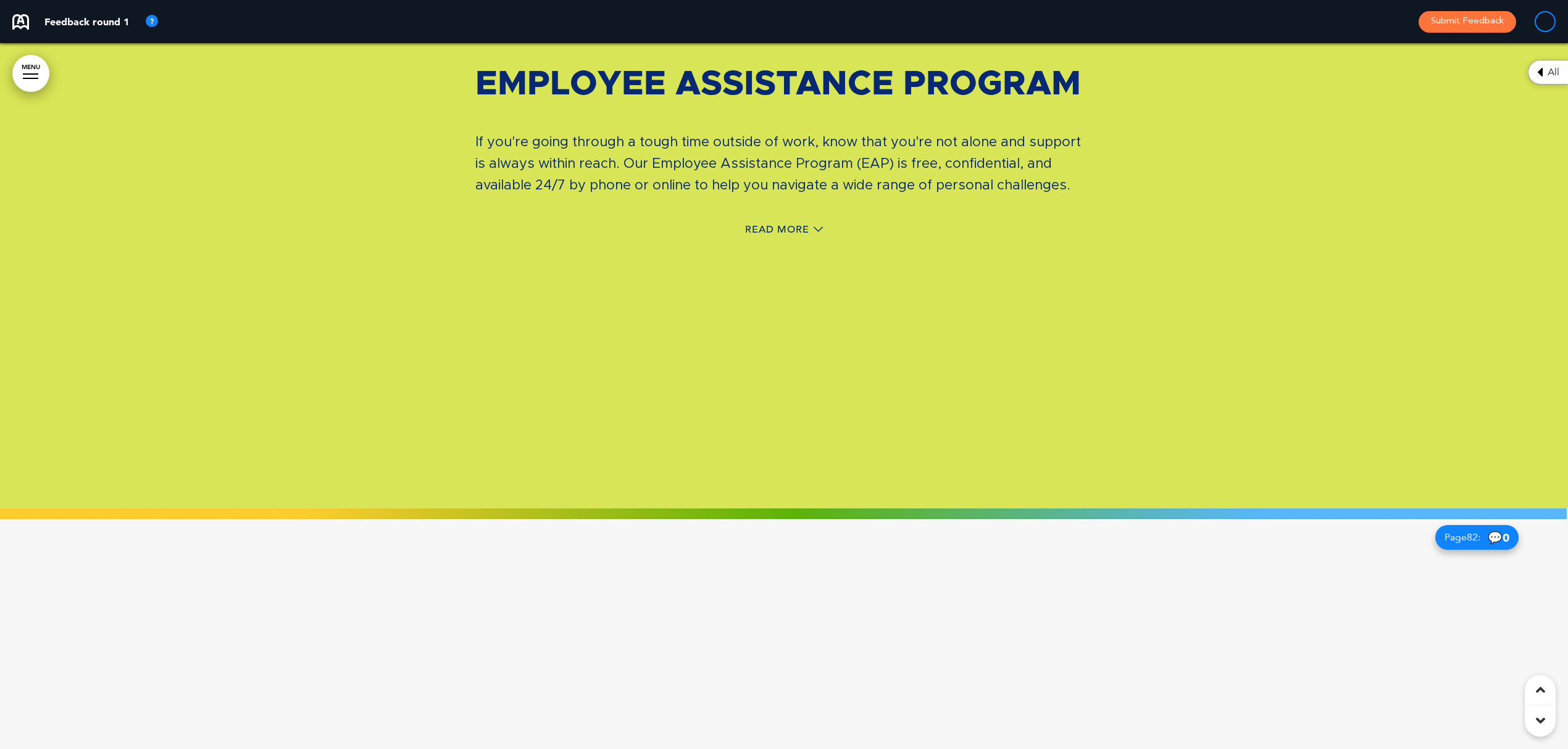
scroll to position [60149, 0]
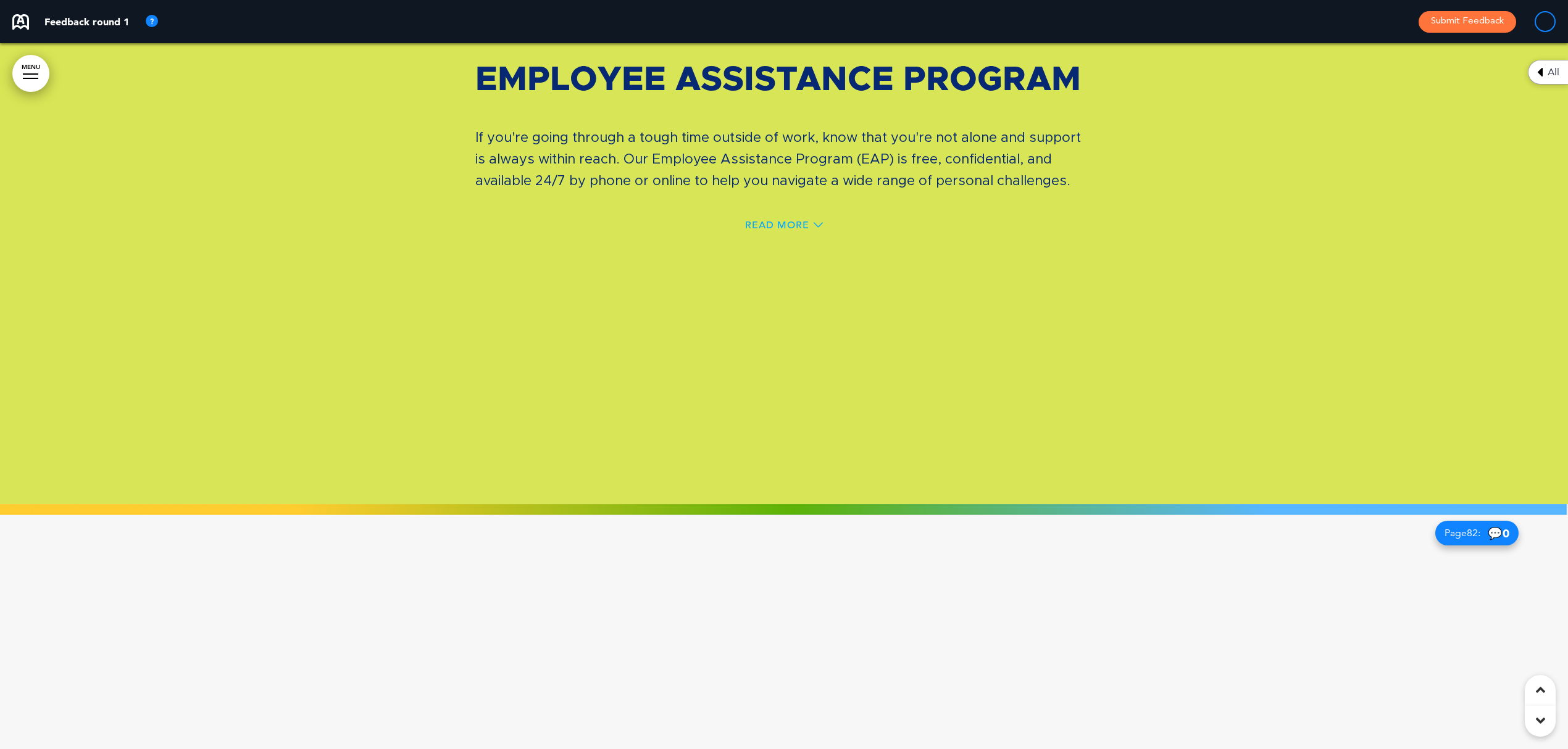
click at [764, 221] on span "Read More" at bounding box center [777, 225] width 64 height 10
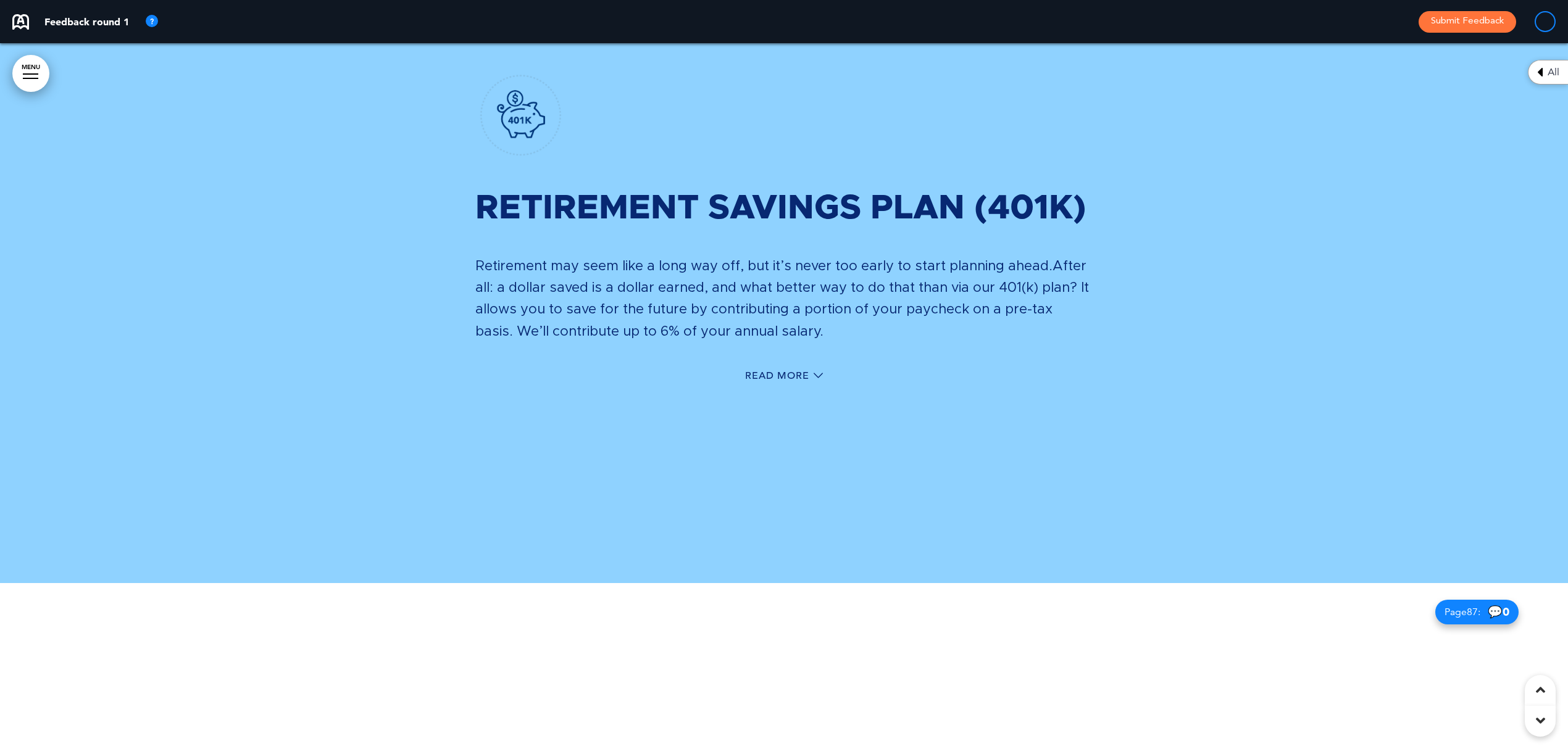
scroll to position [63704, 0]
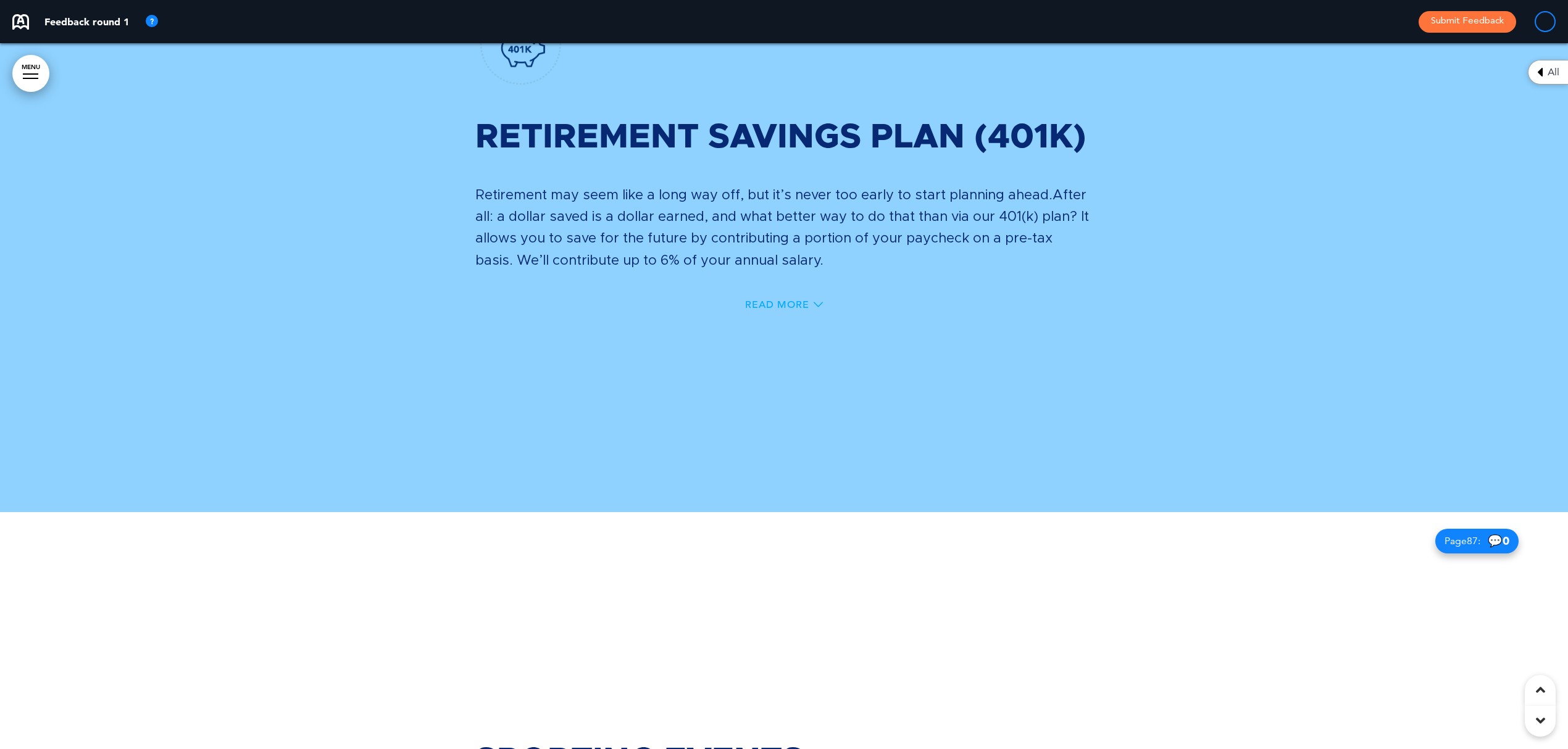
click at [777, 300] on span "Read More" at bounding box center [777, 305] width 64 height 10
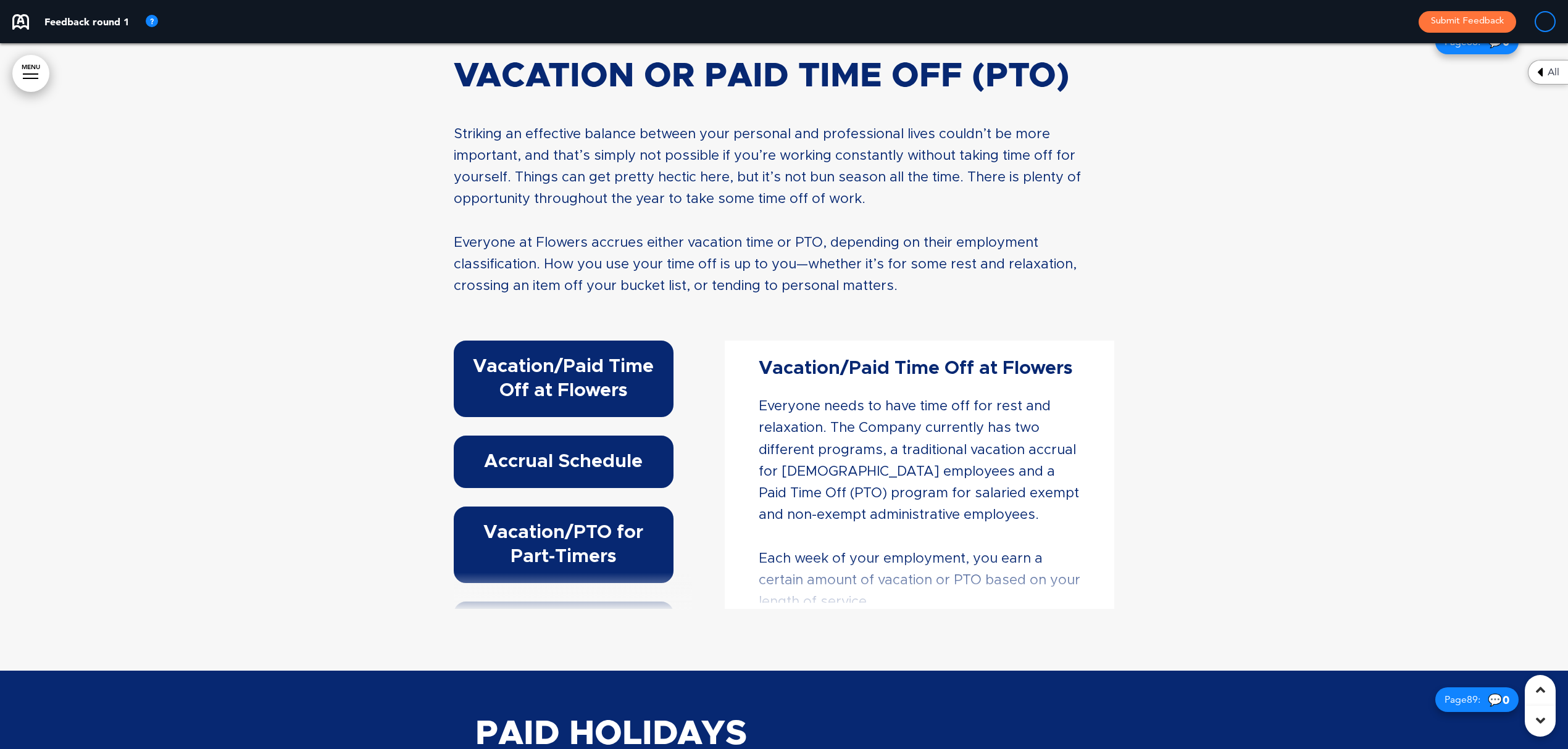
scroll to position [65531, 0]
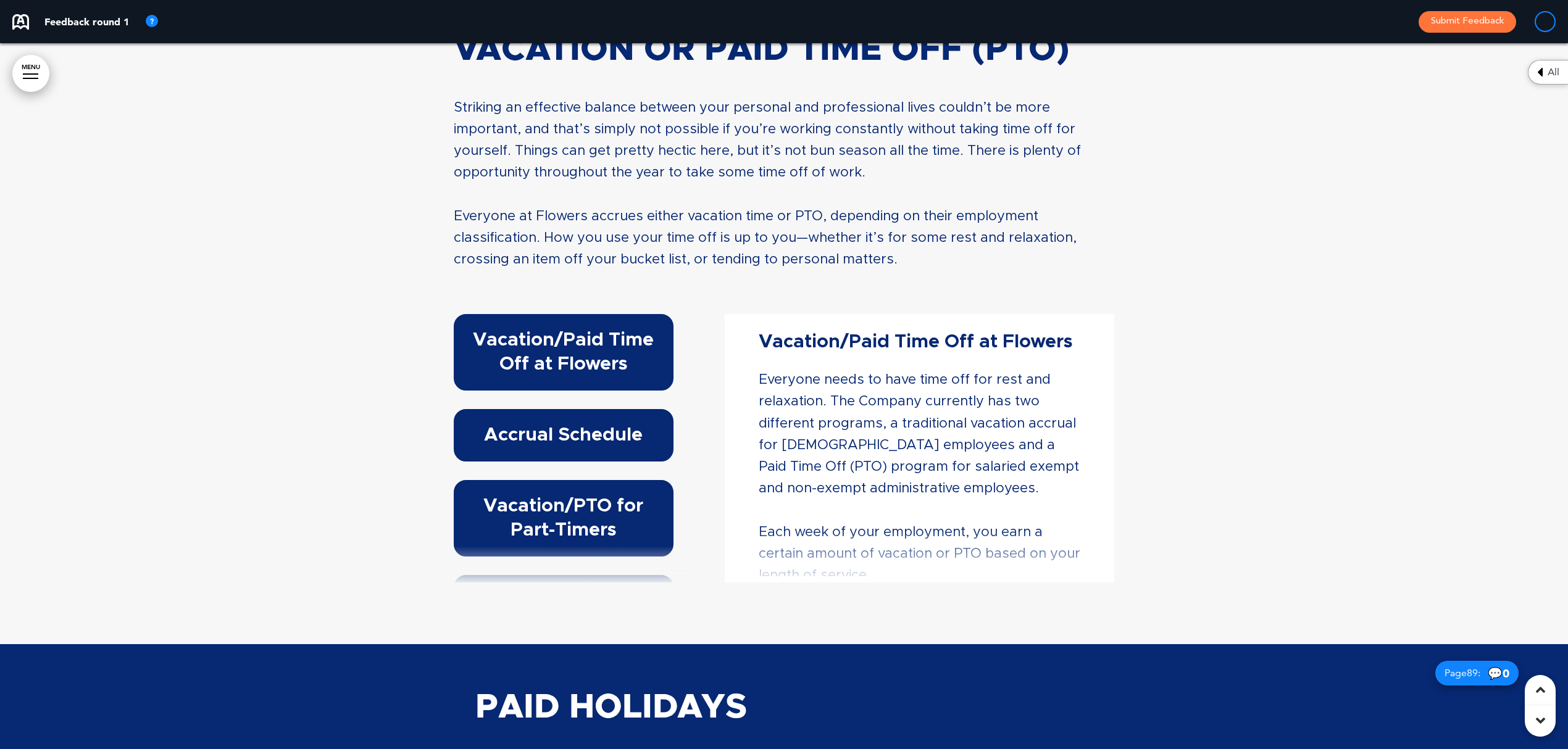
click at [574, 424] on h6 "Accrual Schedule" at bounding box center [563, 435] width 191 height 24
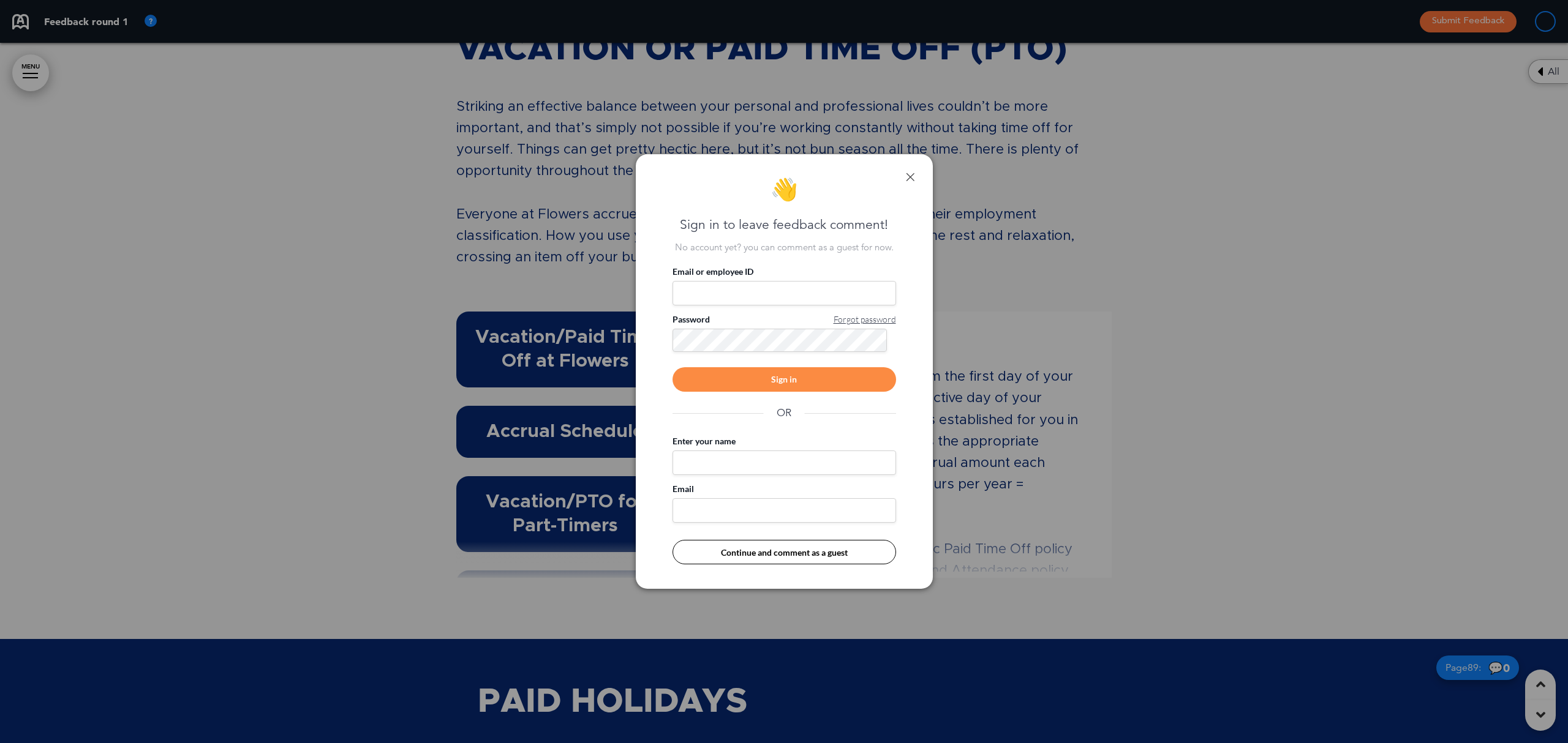
click at [911, 178] on link at bounding box center [910, 177] width 9 height 9
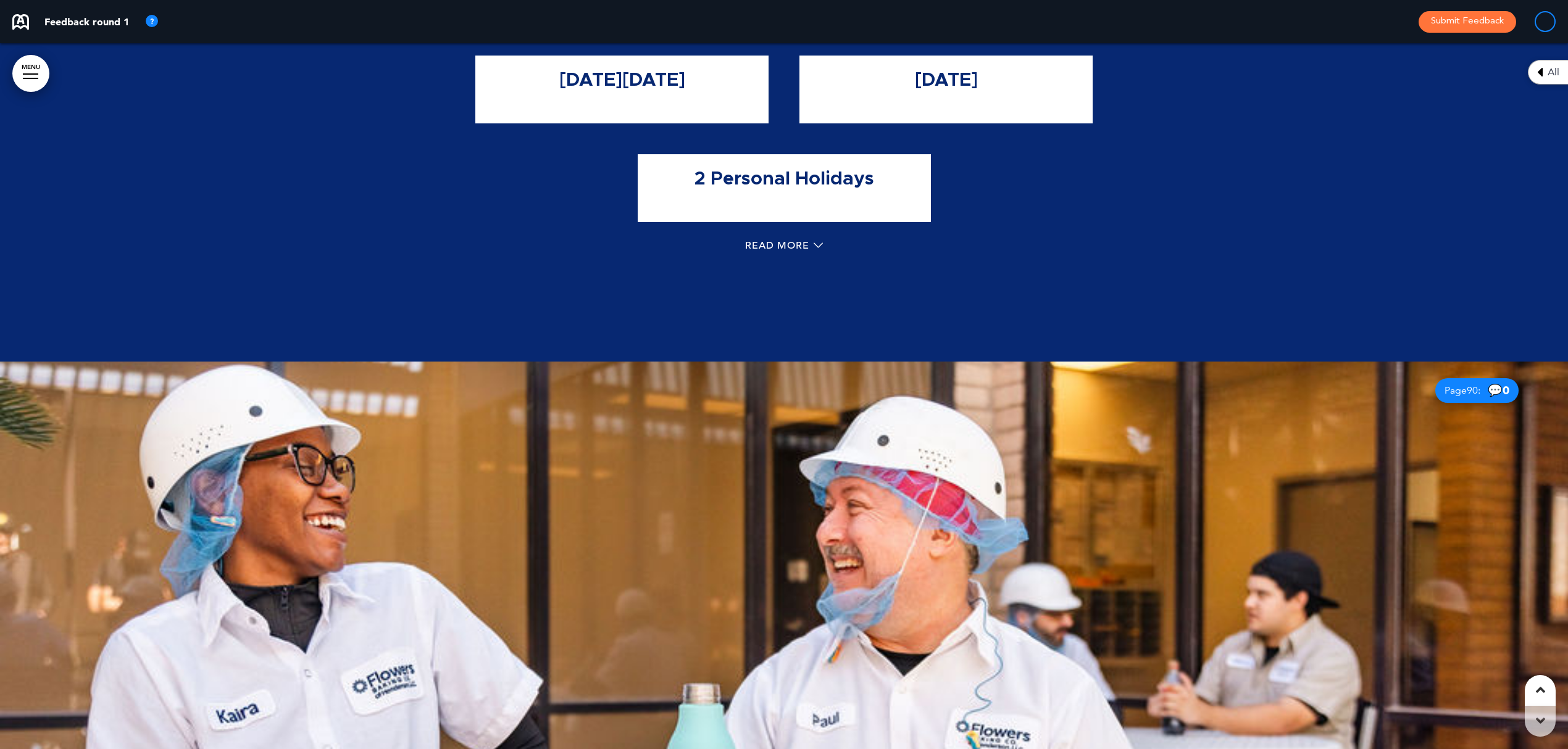
scroll to position [66274, 0]
